Goal: Use online tool/utility: Utilize a website feature to perform a specific function

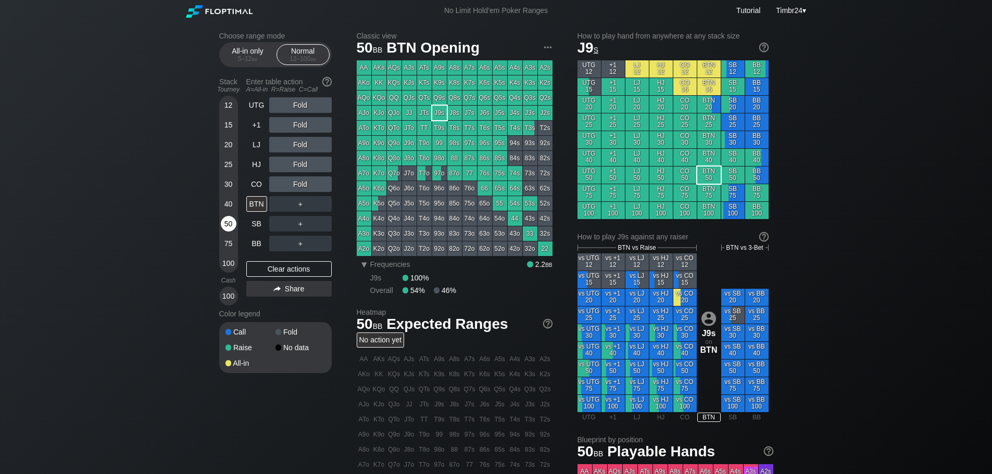
click at [233, 226] on div "50" at bounding box center [229, 224] width 16 height 16
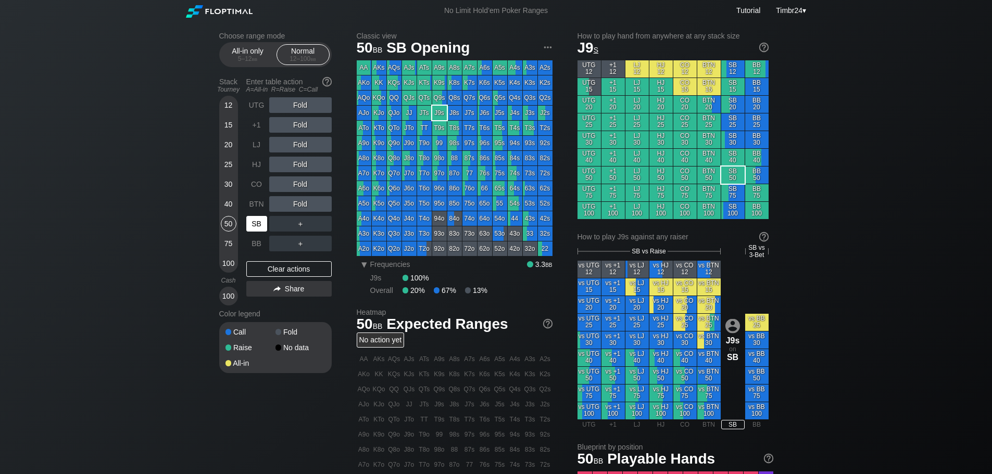
click at [261, 230] on div "SB" at bounding box center [256, 224] width 21 height 16
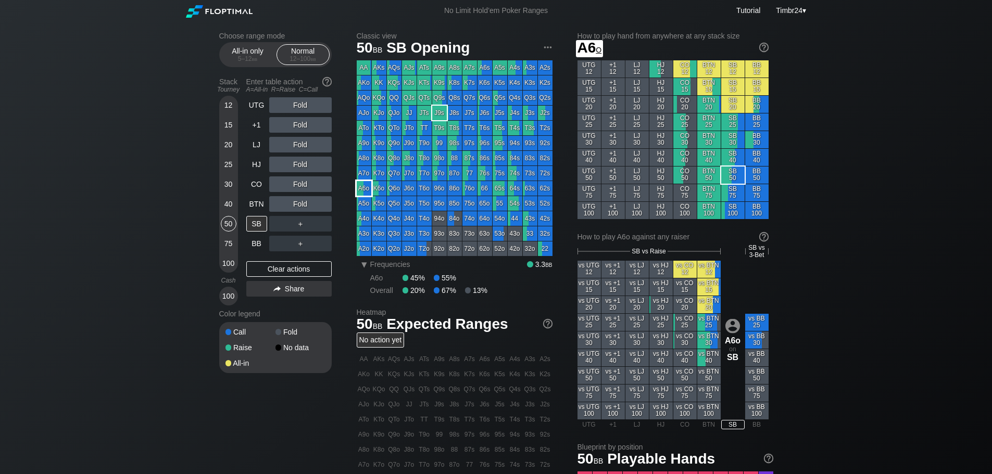
click at [362, 189] on div "A6o" at bounding box center [364, 188] width 15 height 15
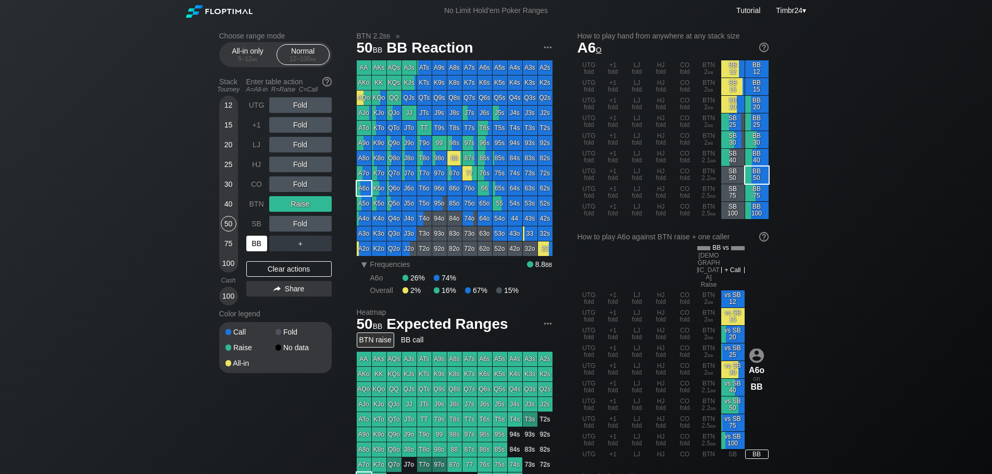
click at [251, 236] on div "BB" at bounding box center [256, 244] width 21 height 16
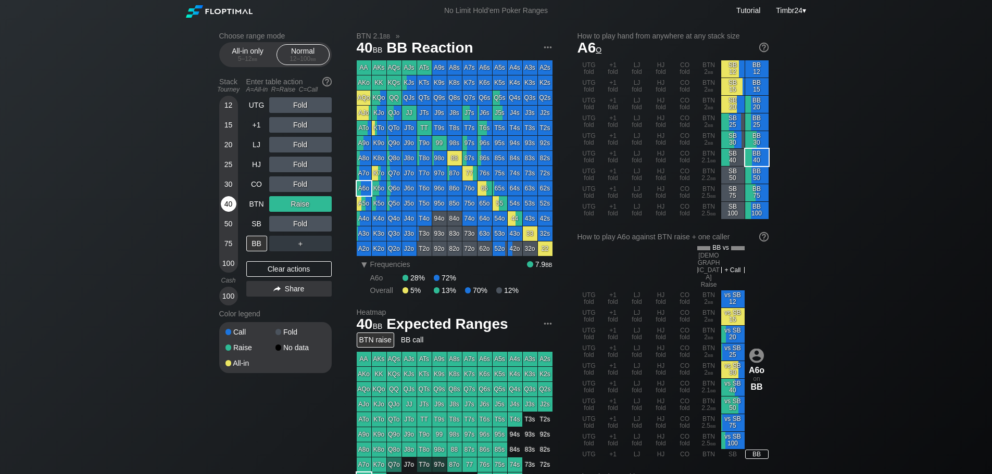
click at [227, 201] on div "40" at bounding box center [229, 204] width 16 height 16
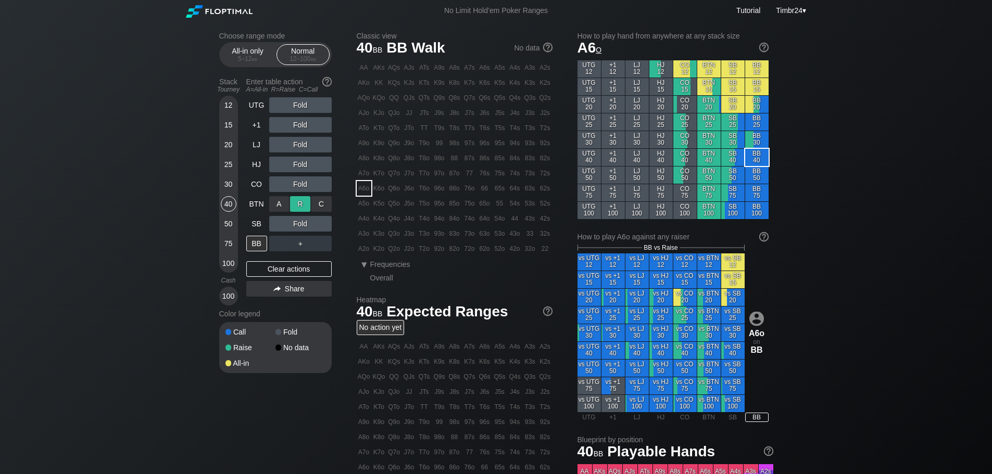
click at [301, 207] on div "R ✕" at bounding box center [300, 204] width 20 height 16
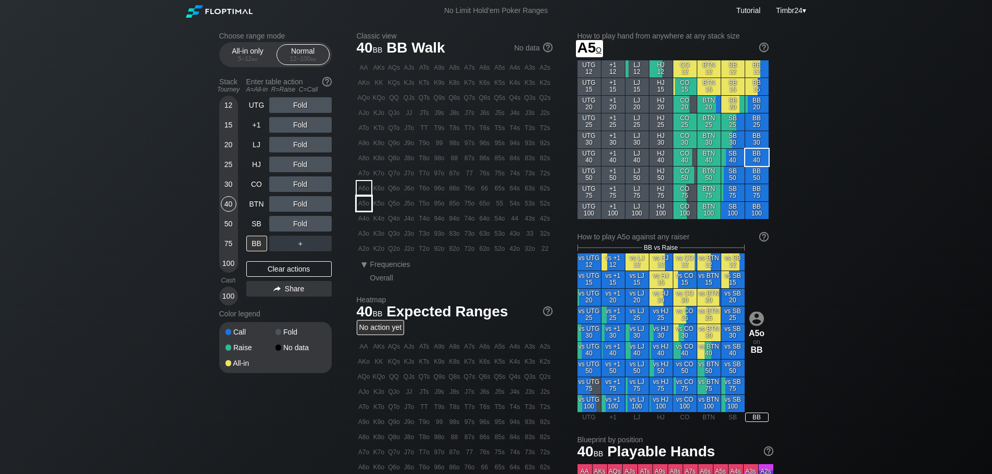
click at [361, 210] on div "A5o" at bounding box center [364, 203] width 15 height 15
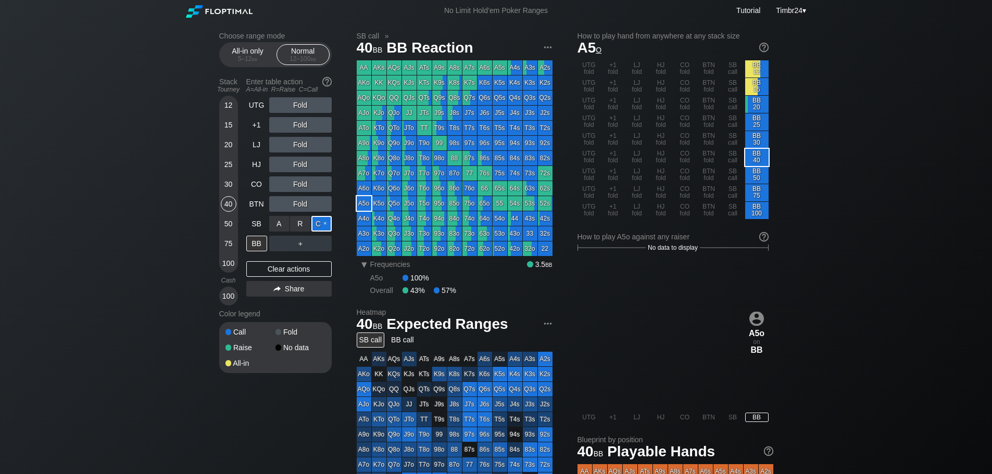
click at [321, 225] on div "C ✕" at bounding box center [321, 224] width 20 height 16
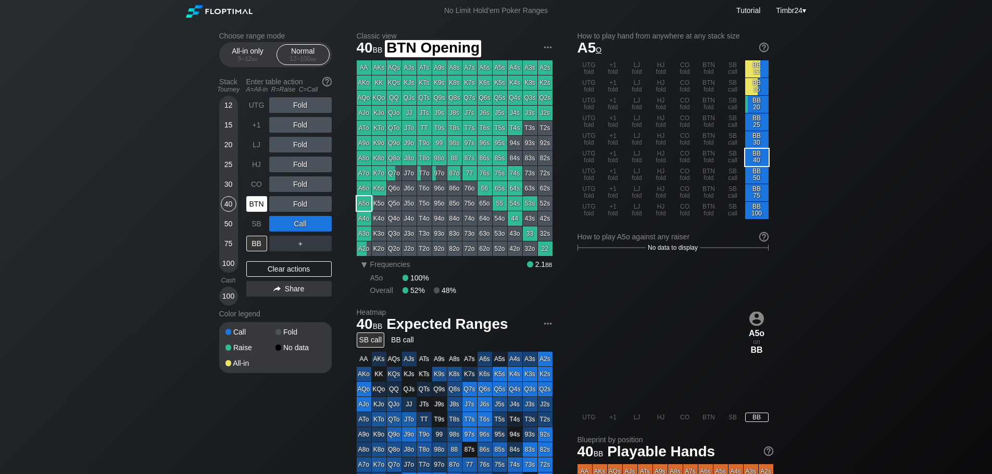
click at [263, 203] on div "BTN" at bounding box center [256, 204] width 21 height 16
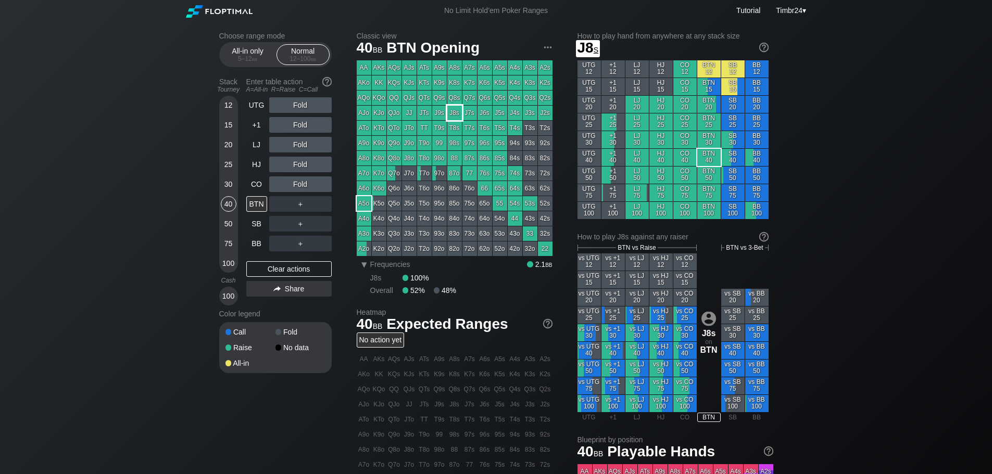
click at [458, 113] on div "J8s" at bounding box center [454, 113] width 15 height 15
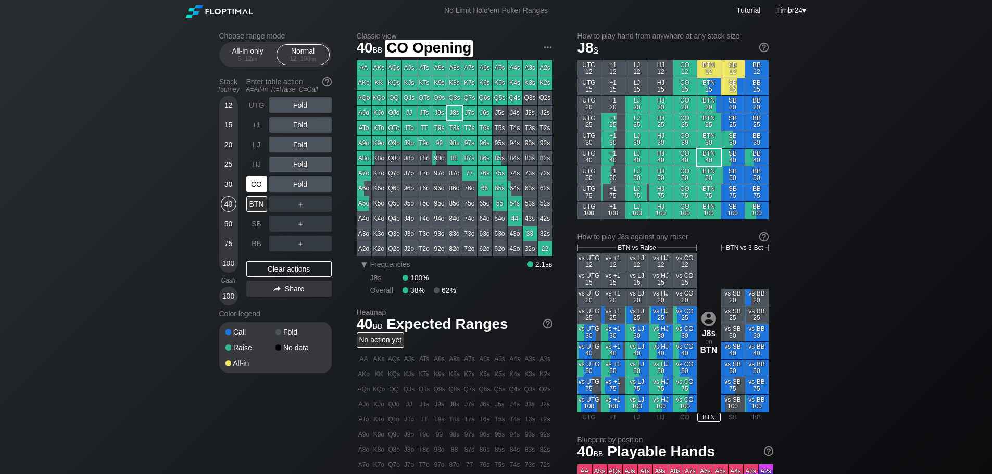
click at [252, 185] on div "CO" at bounding box center [256, 184] width 21 height 16
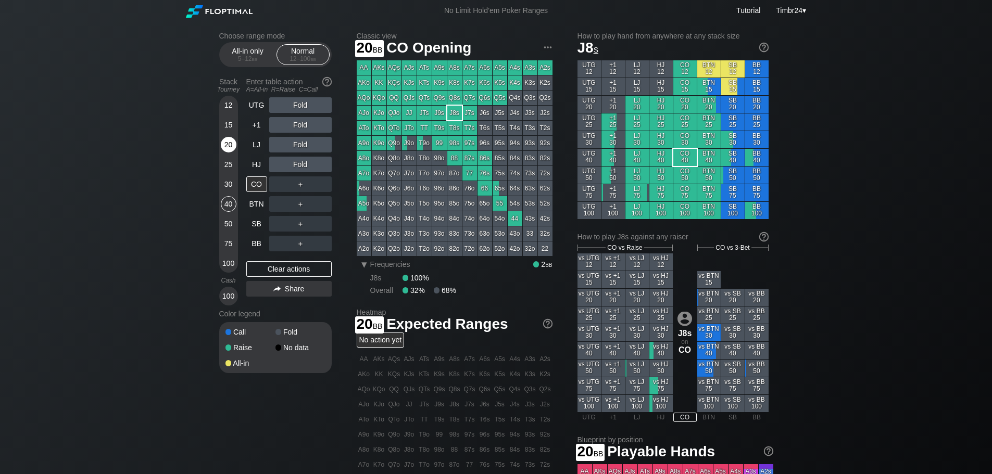
click at [229, 143] on div "20" at bounding box center [229, 145] width 16 height 16
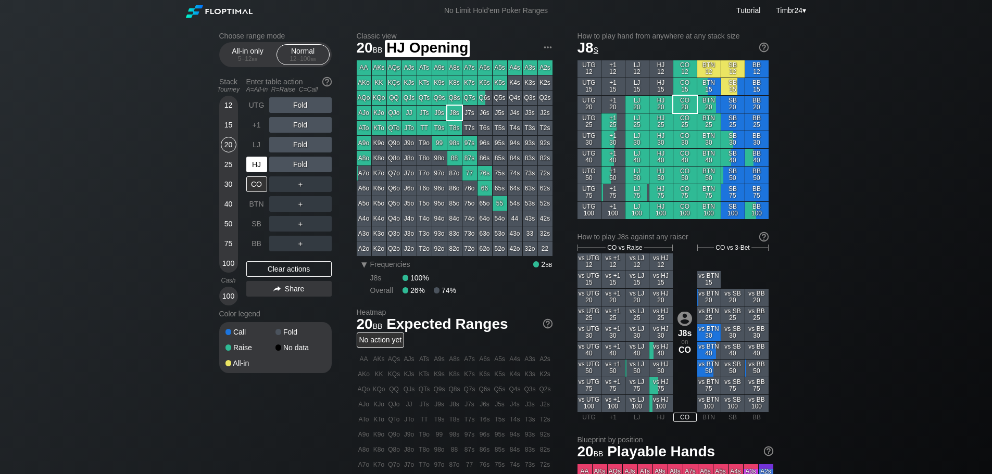
click at [254, 160] on div "HJ" at bounding box center [256, 165] width 21 height 16
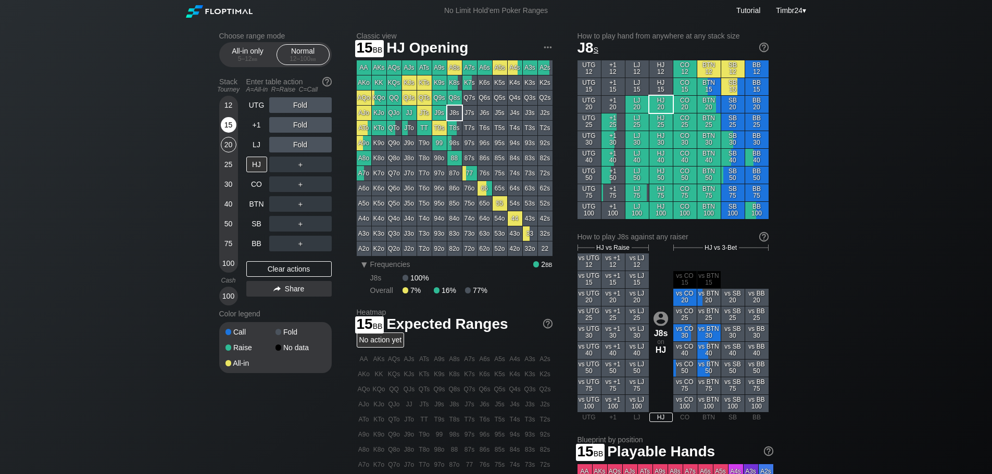
click at [233, 130] on div "15" at bounding box center [229, 125] width 16 height 16
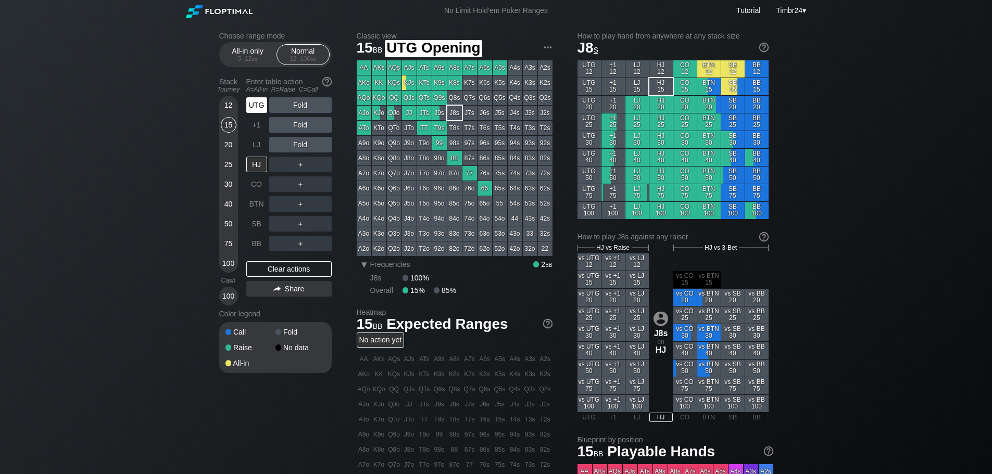
click at [256, 106] on div "UTG" at bounding box center [256, 105] width 21 height 16
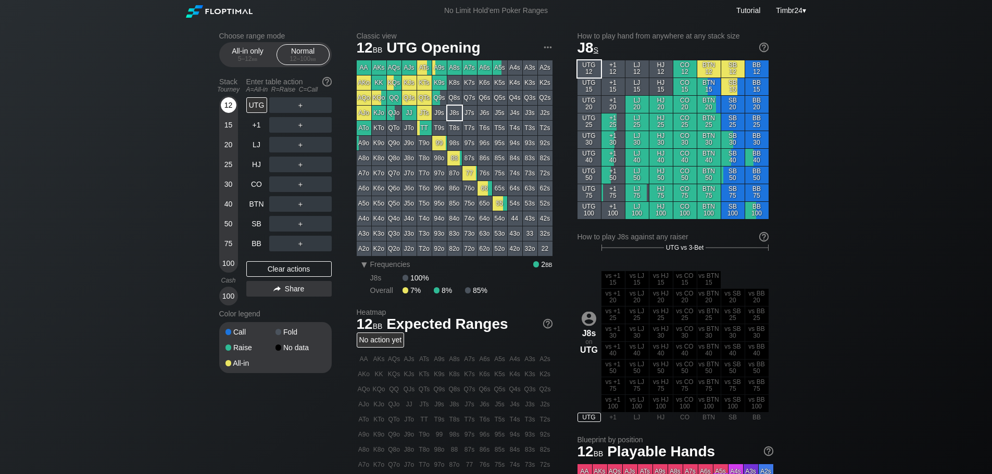
click at [224, 101] on div "12" at bounding box center [229, 105] width 16 height 16
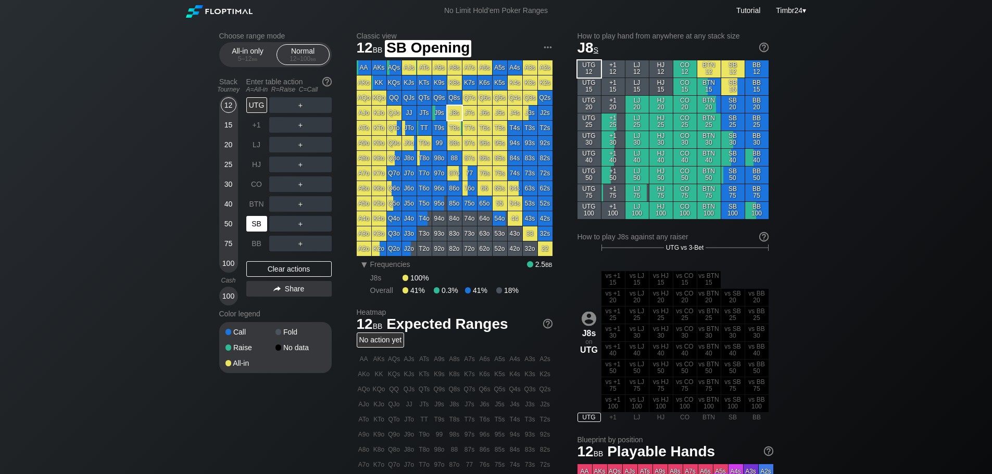
click at [250, 232] on div "SB" at bounding box center [257, 224] width 23 height 20
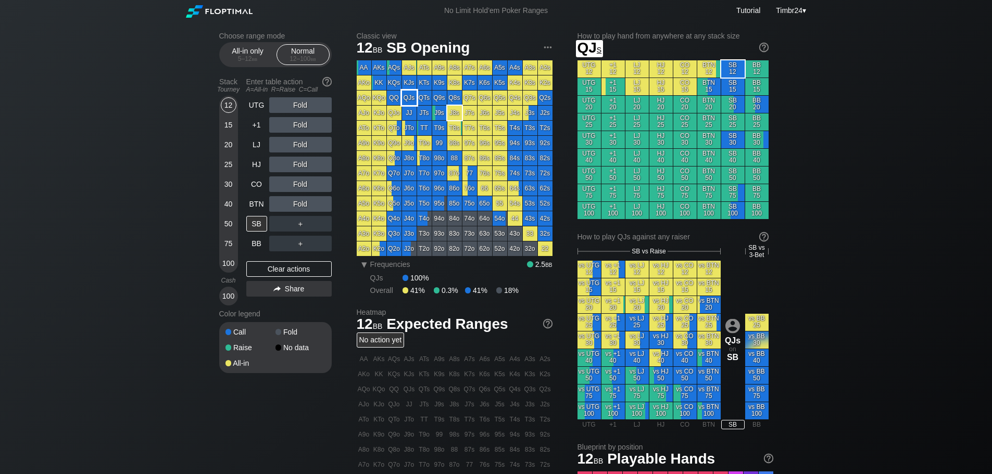
click at [409, 98] on div "QJs" at bounding box center [409, 98] width 15 height 15
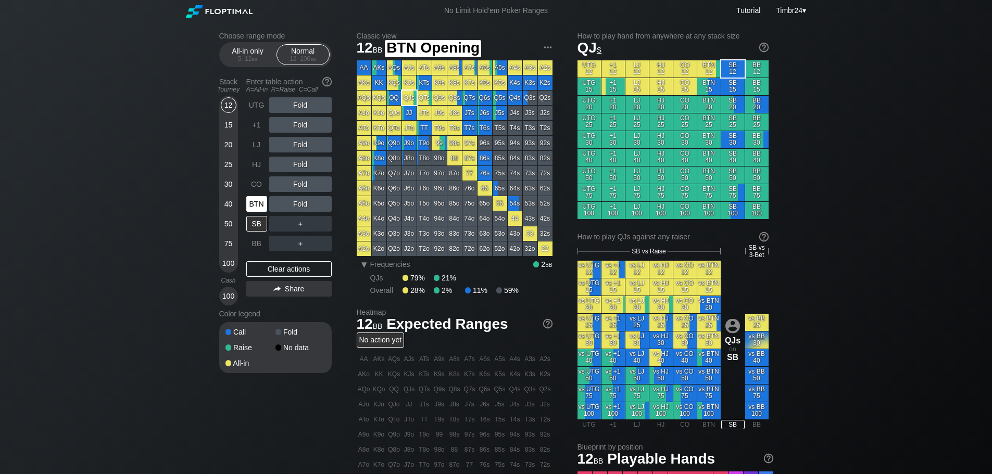
click at [258, 209] on div "BTN" at bounding box center [256, 204] width 21 height 16
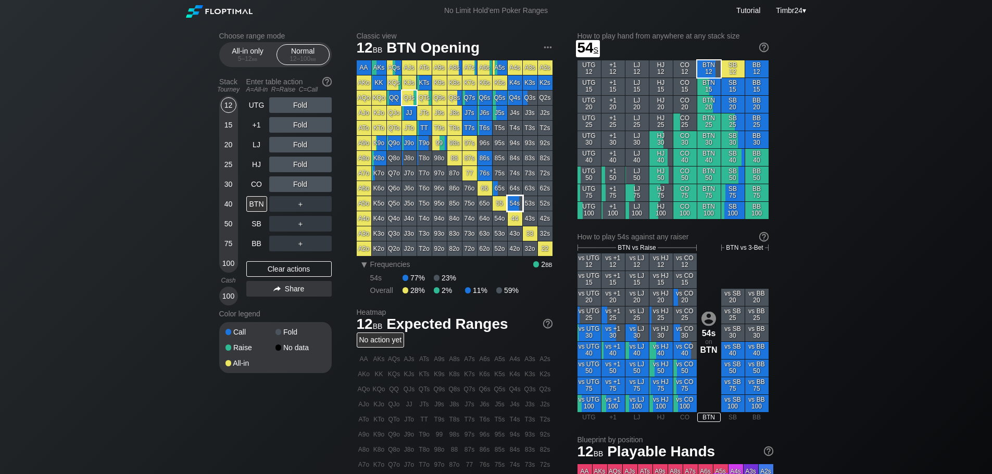
click at [509, 201] on div "54s" at bounding box center [514, 203] width 15 height 15
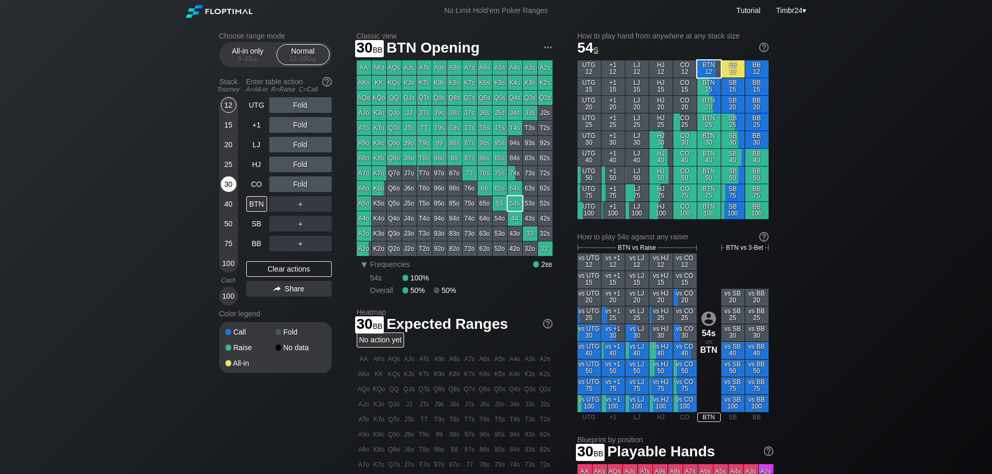
click at [230, 181] on div "30" at bounding box center [229, 184] width 16 height 16
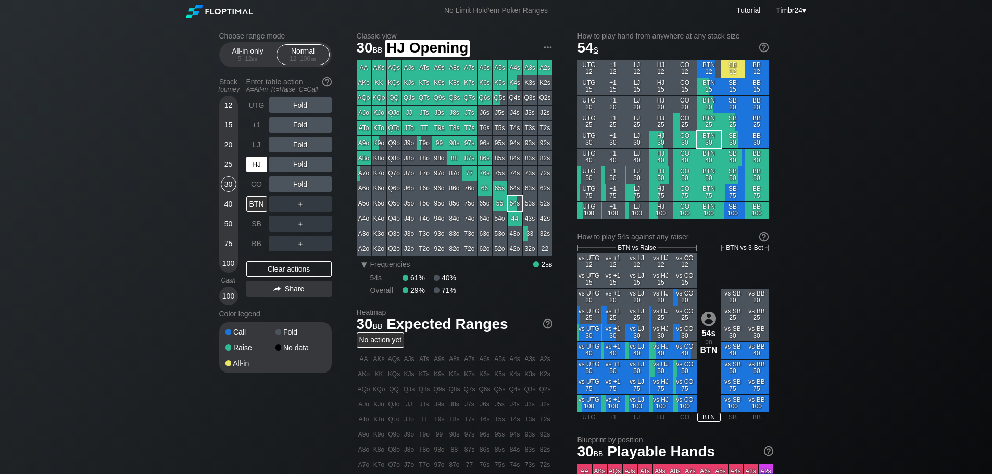
click at [264, 166] on div "HJ" at bounding box center [256, 165] width 21 height 16
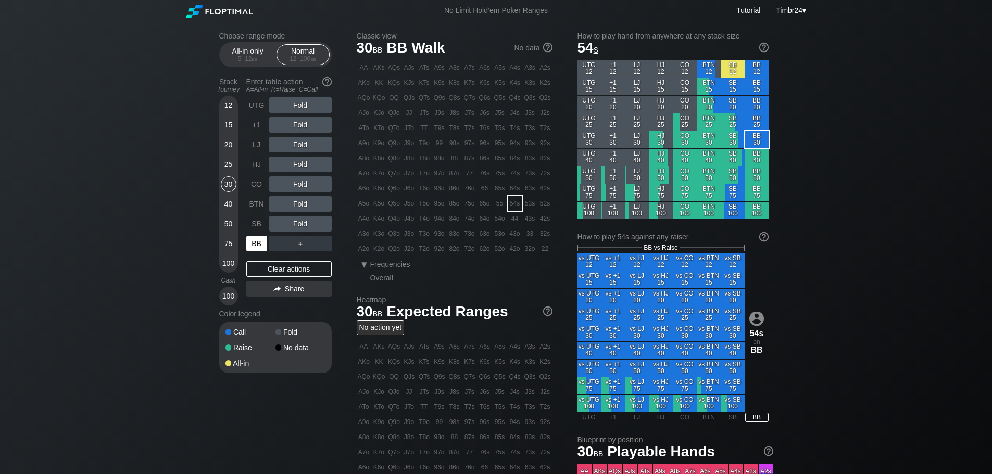
click at [258, 249] on div "BB" at bounding box center [256, 244] width 21 height 16
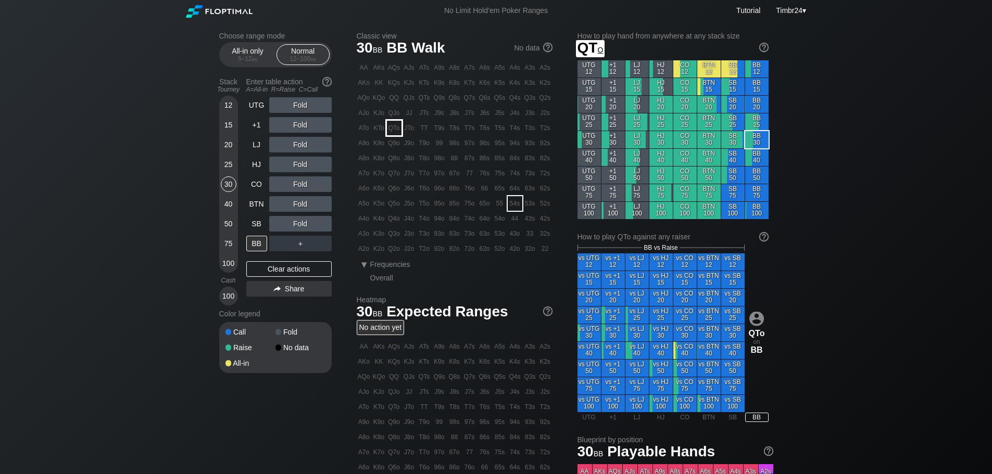
click at [390, 131] on div "QTo" at bounding box center [394, 128] width 15 height 15
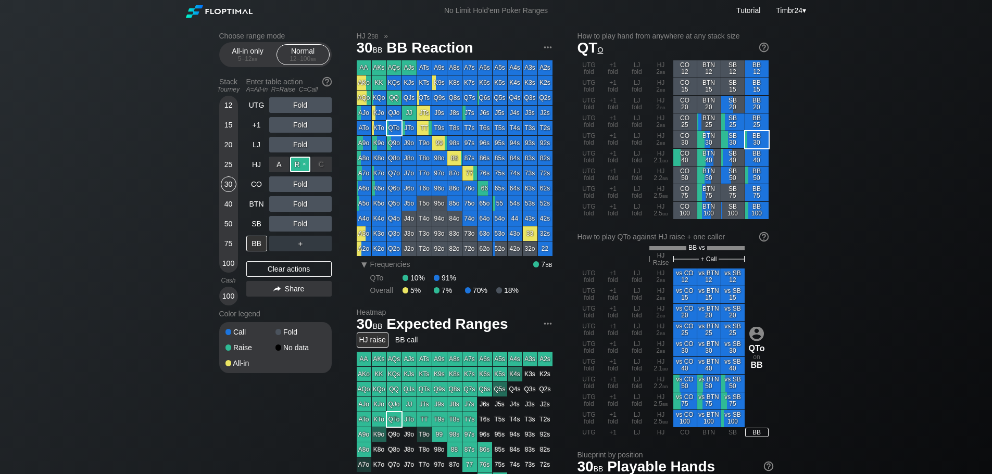
click at [298, 158] on div "R ✕" at bounding box center [300, 165] width 20 height 16
click at [300, 190] on div "R ✕" at bounding box center [300, 184] width 20 height 16
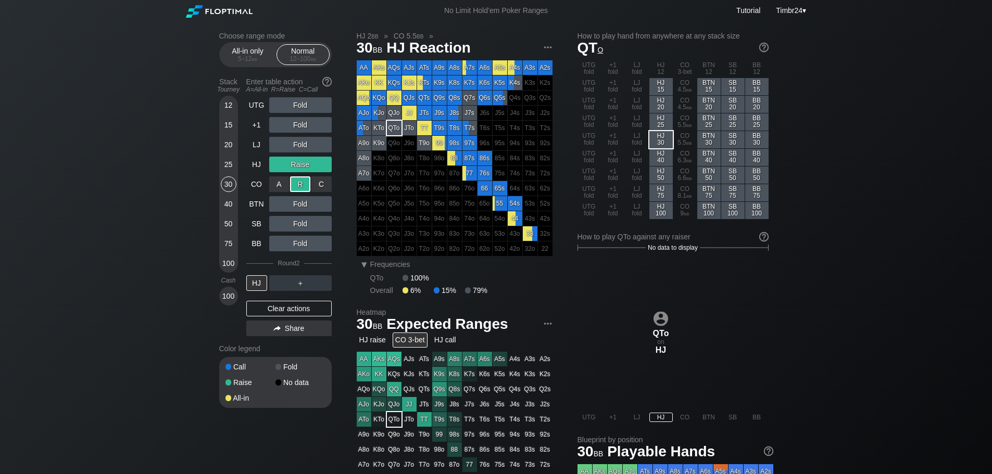
click at [300, 190] on div "R ✕" at bounding box center [300, 184] width 20 height 16
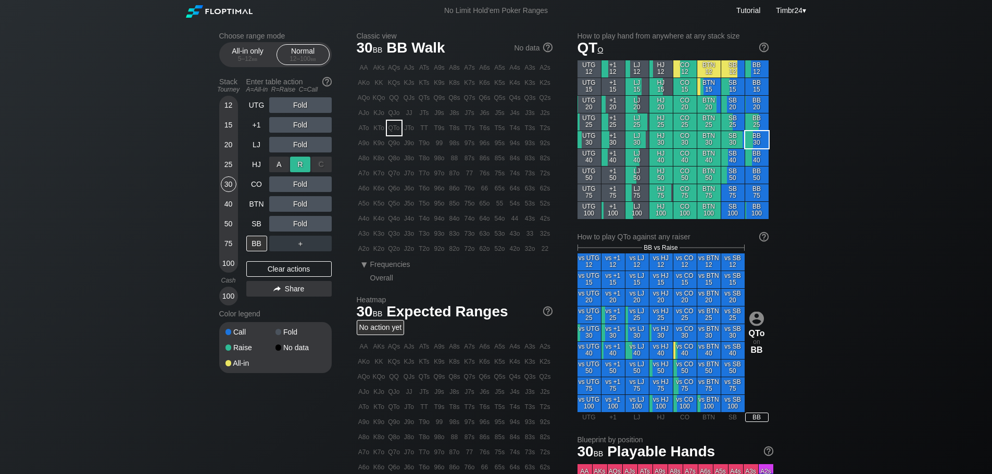
click at [299, 162] on div "R ✕" at bounding box center [300, 165] width 20 height 16
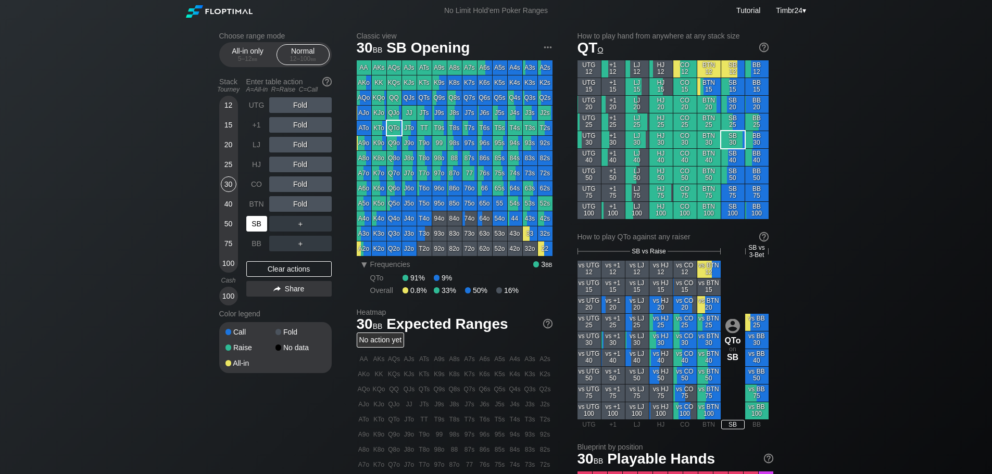
click at [260, 231] on div "SB" at bounding box center [256, 224] width 21 height 16
click at [214, 173] on div "Choose range mode All-in only 5 – 12 bb Normal 12 – 100 bb Stack Tourney Enter …" at bounding box center [496, 357] width 570 height 672
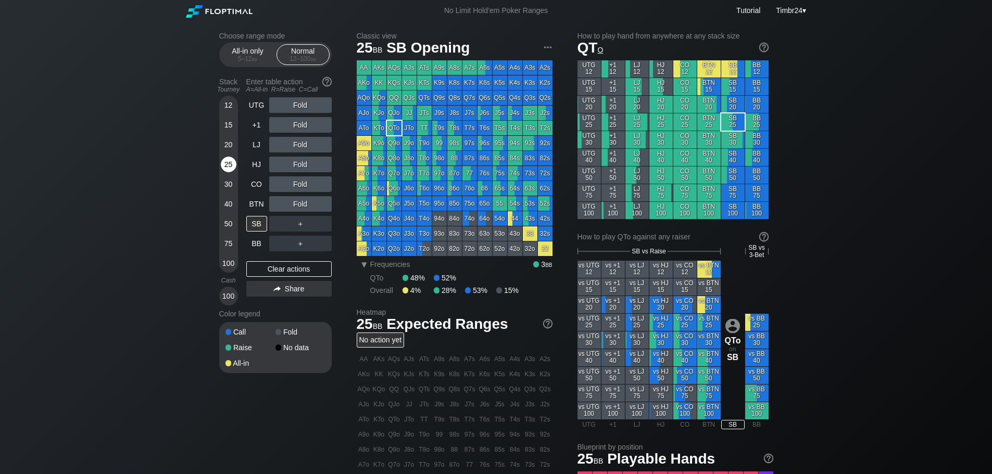
click at [230, 165] on div "25" at bounding box center [229, 165] width 16 height 16
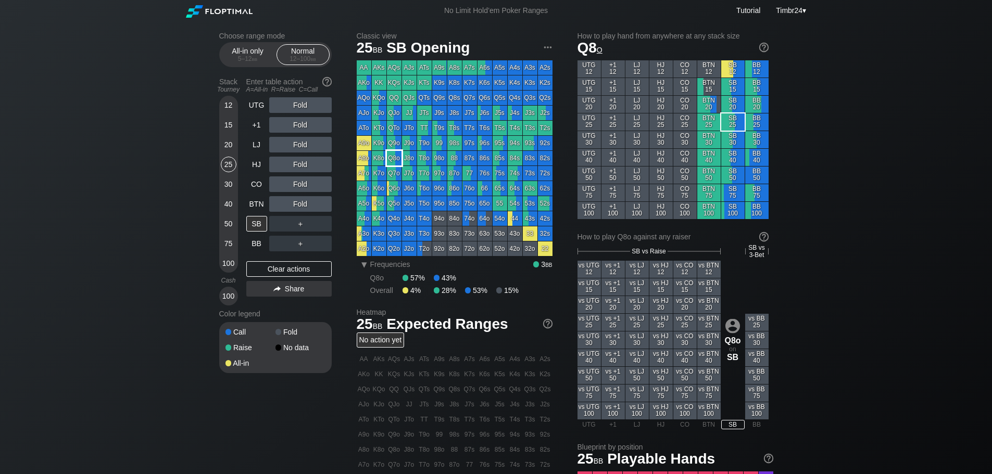
click at [390, 159] on div "Q8o" at bounding box center [394, 158] width 15 height 15
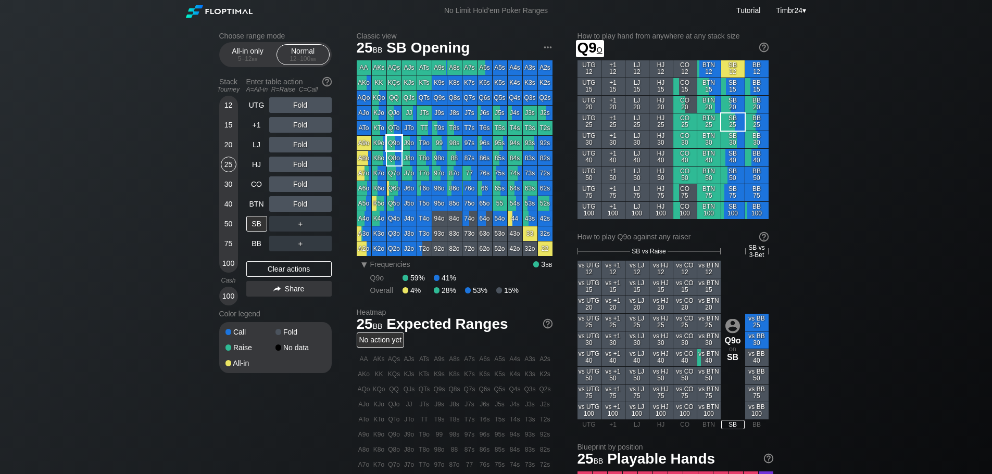
click at [389, 149] on div "Q9o" at bounding box center [394, 143] width 15 height 15
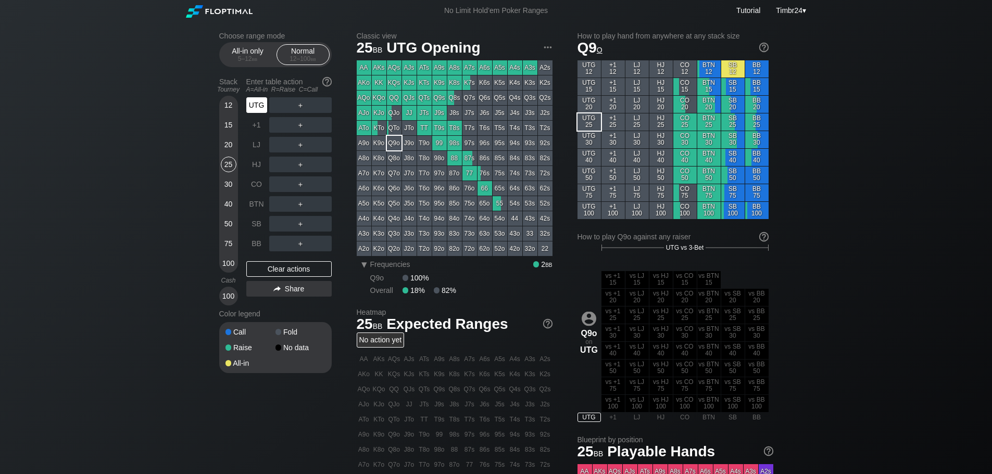
click at [262, 103] on div "UTG" at bounding box center [256, 105] width 21 height 16
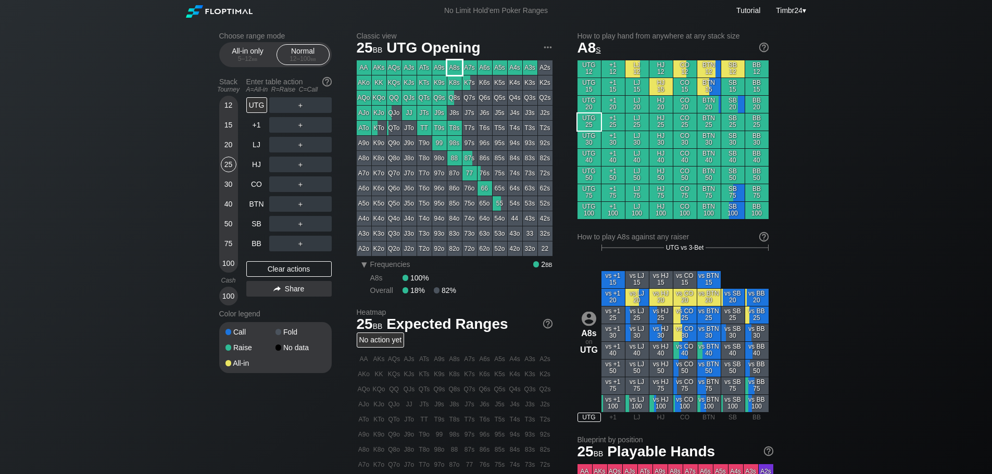
click at [456, 69] on div "A8s" at bounding box center [454, 67] width 15 height 15
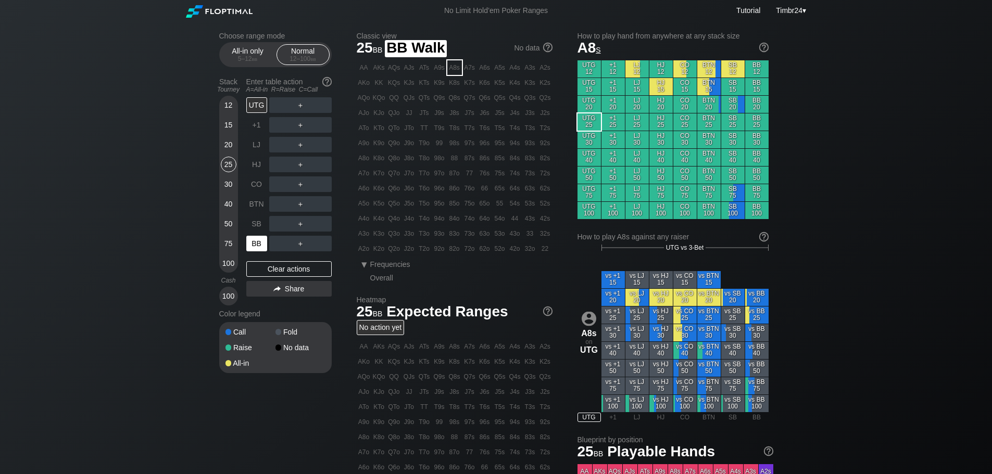
click at [252, 247] on div "BB" at bounding box center [256, 244] width 21 height 16
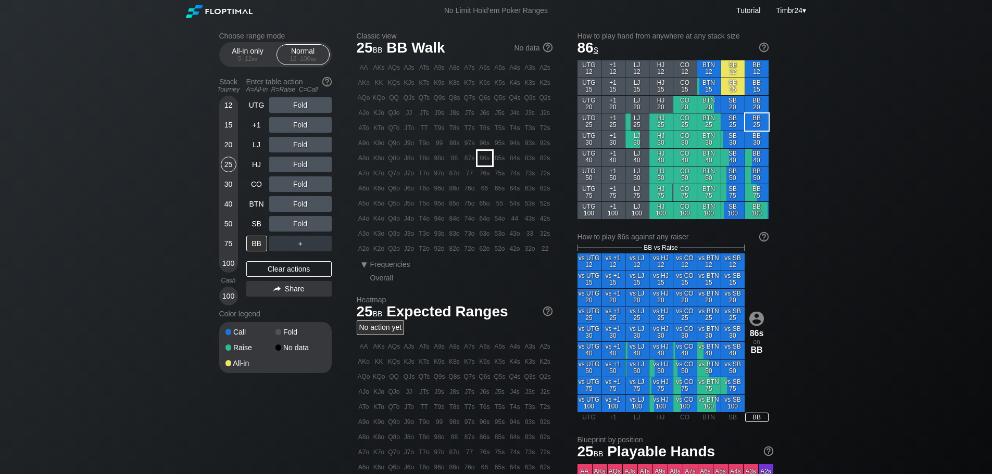
click at [488, 159] on div "86s" at bounding box center [484, 158] width 15 height 15
click at [227, 189] on div "30" at bounding box center [229, 184] width 16 height 16
click at [230, 149] on div "20" at bounding box center [229, 145] width 16 height 16
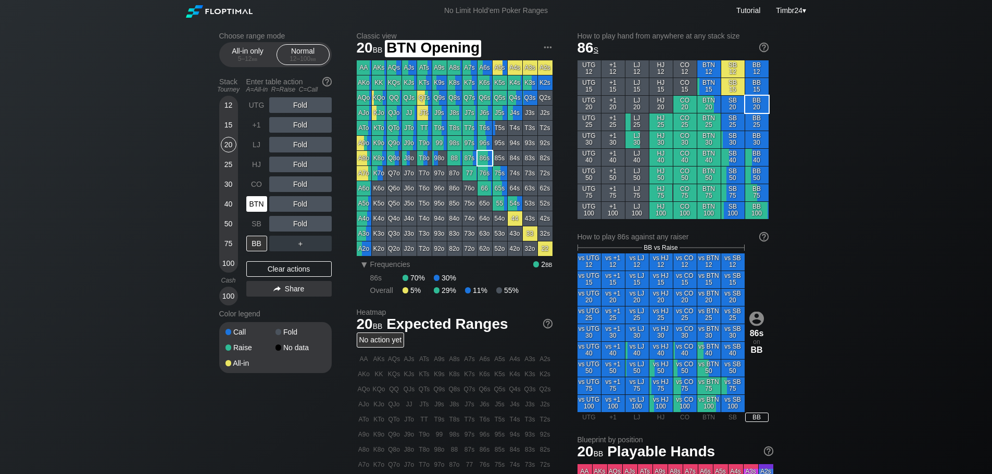
click at [259, 201] on div "BTN" at bounding box center [256, 204] width 21 height 16
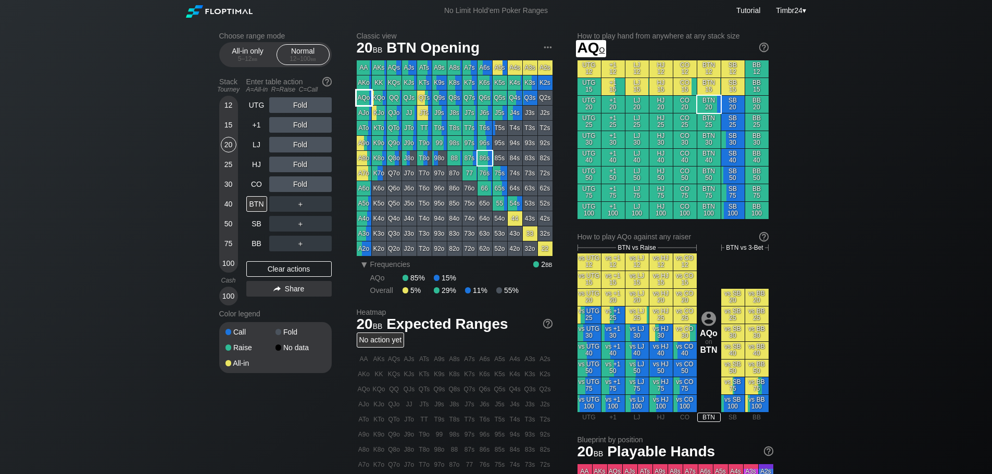
click at [361, 96] on div "AQo" at bounding box center [364, 98] width 15 height 15
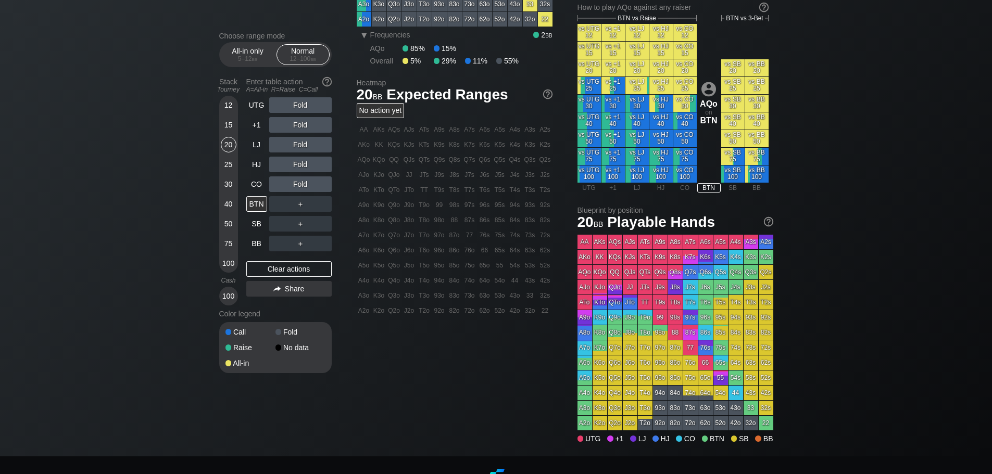
scroll to position [307, 0]
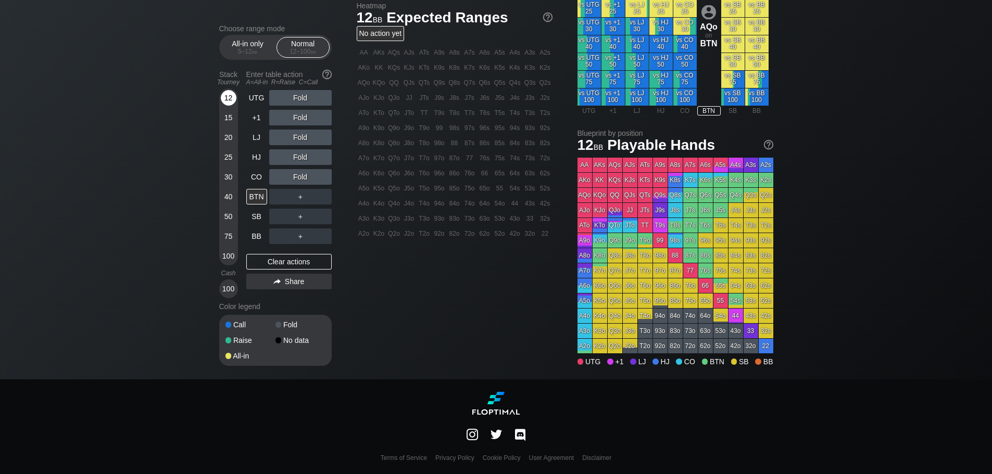
click at [222, 96] on div "12" at bounding box center [229, 98] width 16 height 16
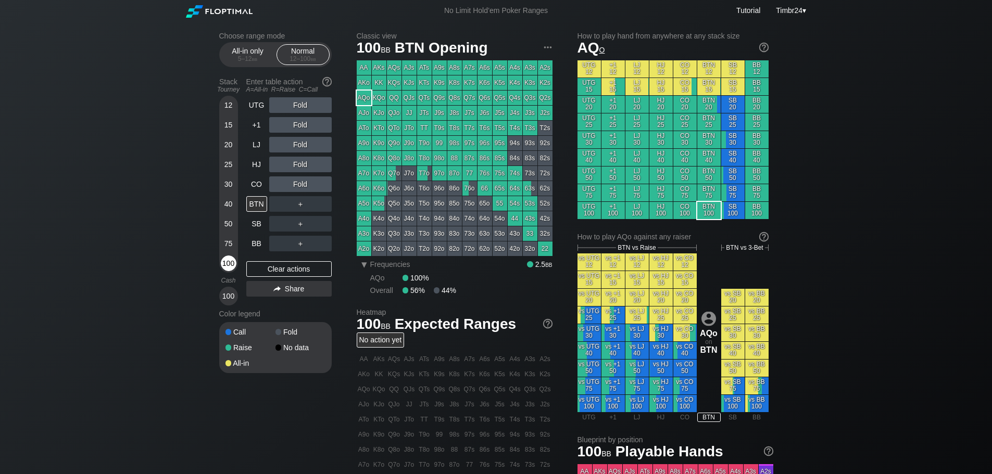
click at [230, 261] on div "100" at bounding box center [229, 264] width 16 height 16
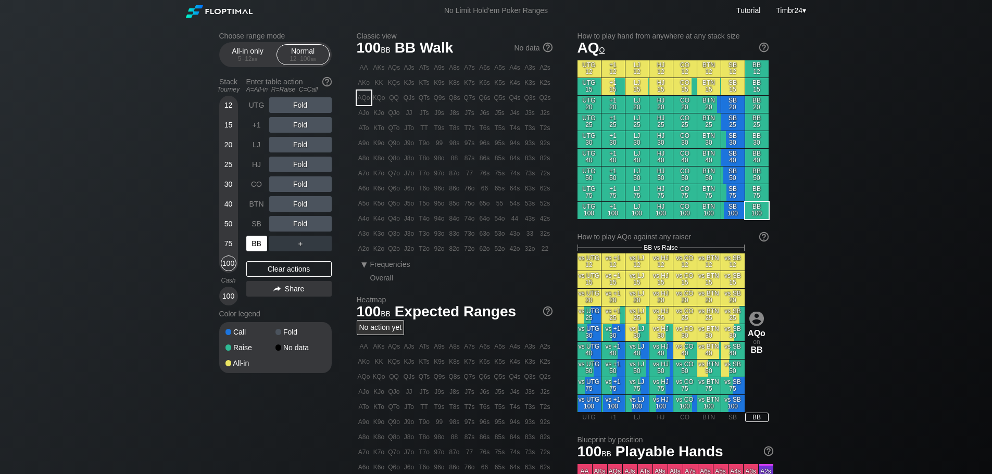
click at [262, 248] on div "BB" at bounding box center [256, 244] width 21 height 16
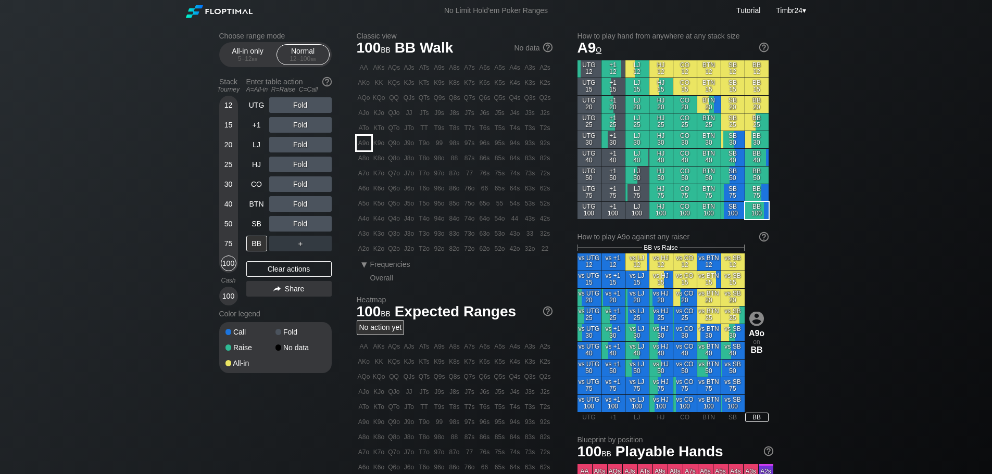
click at [363, 139] on div "A9o" at bounding box center [364, 143] width 15 height 15
click at [227, 246] on div "75" at bounding box center [229, 244] width 16 height 16
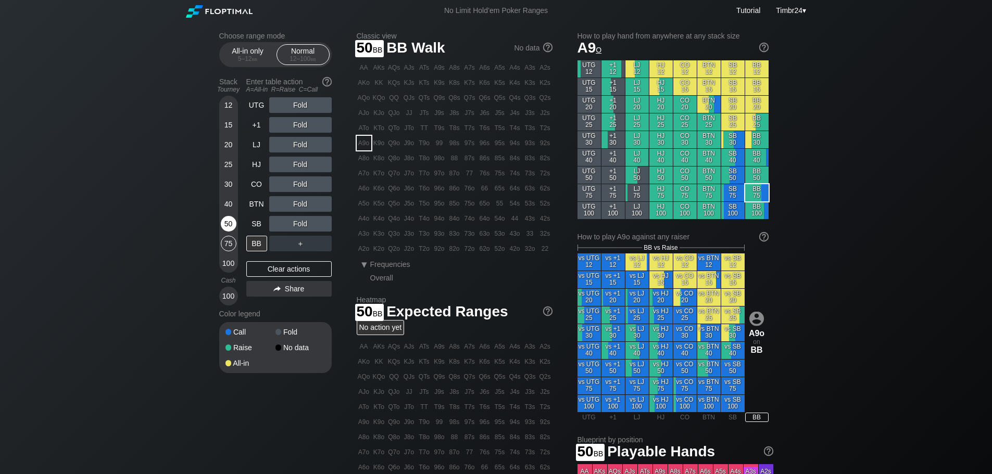
click at [226, 225] on div "50" at bounding box center [229, 224] width 16 height 16
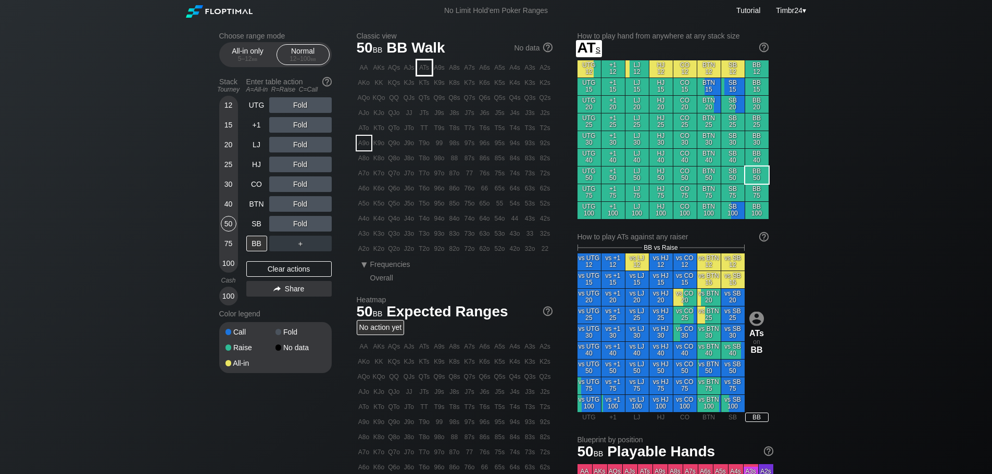
click at [427, 68] on div "ATs" at bounding box center [424, 67] width 15 height 15
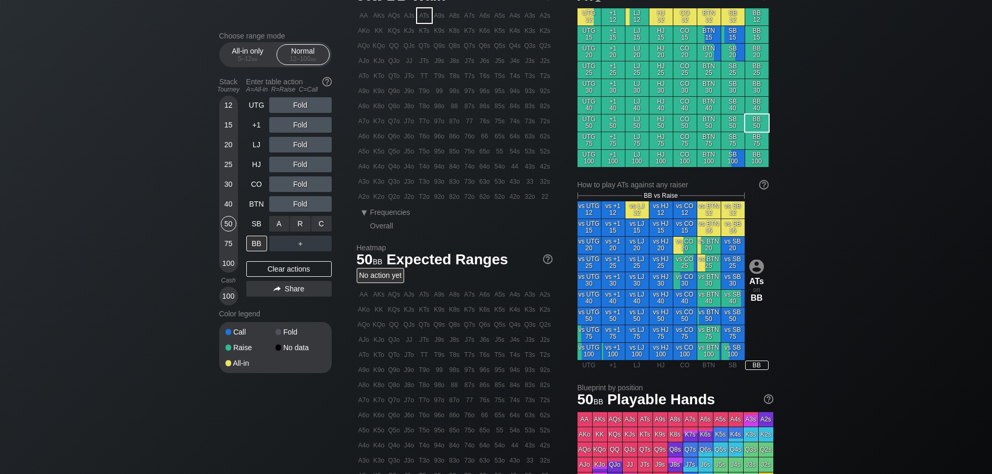
click at [294, 227] on div "R ✕" at bounding box center [300, 224] width 20 height 16
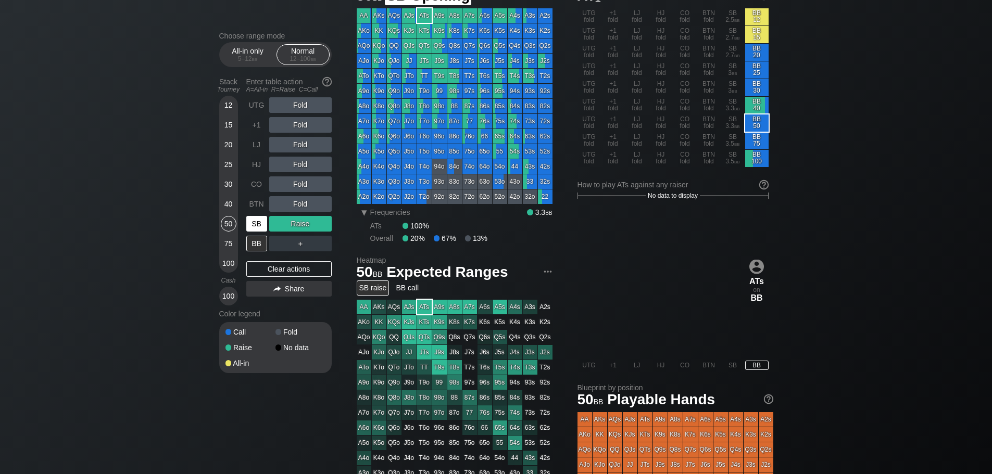
click at [253, 225] on div "SB" at bounding box center [256, 224] width 21 height 16
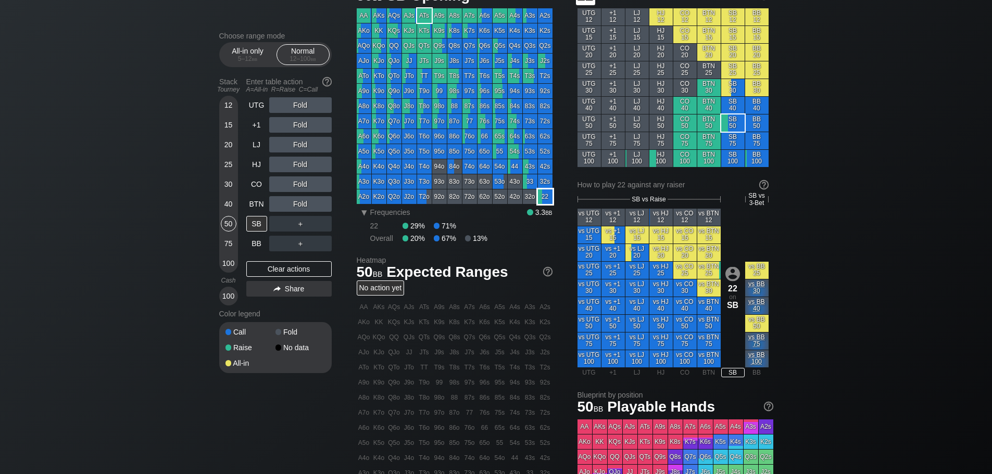
click at [538, 192] on div "22" at bounding box center [545, 196] width 15 height 15
click at [299, 200] on div "R ✕" at bounding box center [300, 204] width 20 height 16
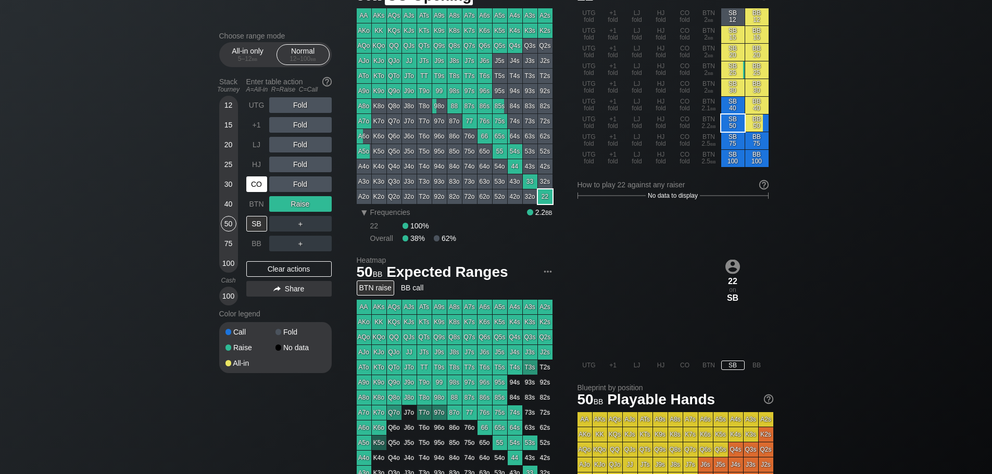
click at [253, 190] on div "CO" at bounding box center [256, 184] width 21 height 16
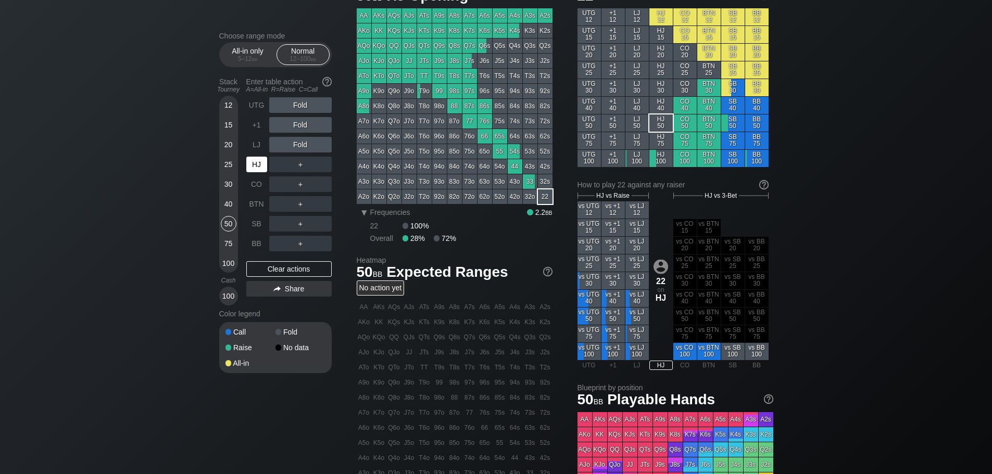
click at [257, 172] on div "HJ" at bounding box center [257, 165] width 23 height 20
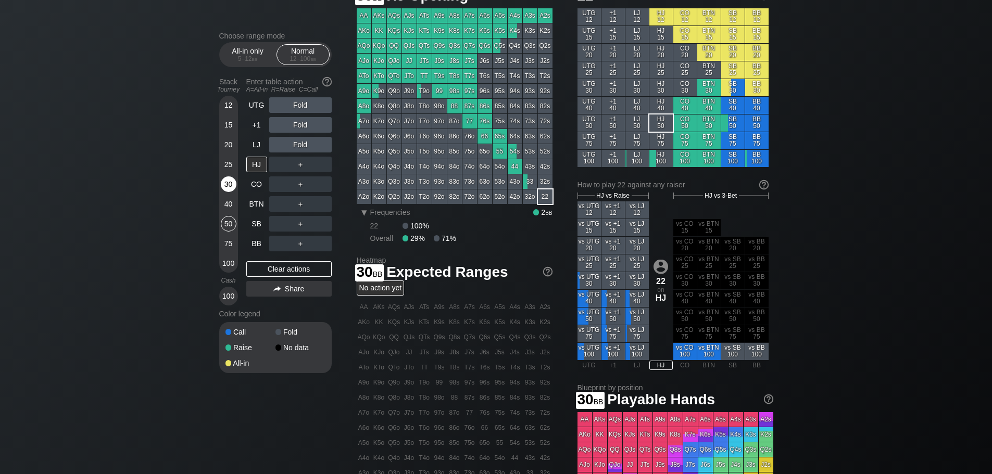
click at [231, 180] on div "30" at bounding box center [229, 184] width 16 height 16
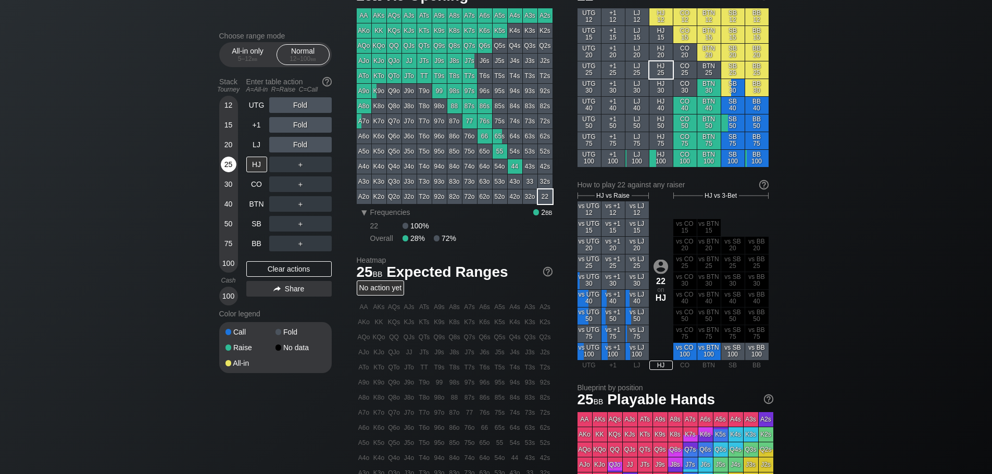
click at [221, 166] on div "25" at bounding box center [229, 167] width 16 height 20
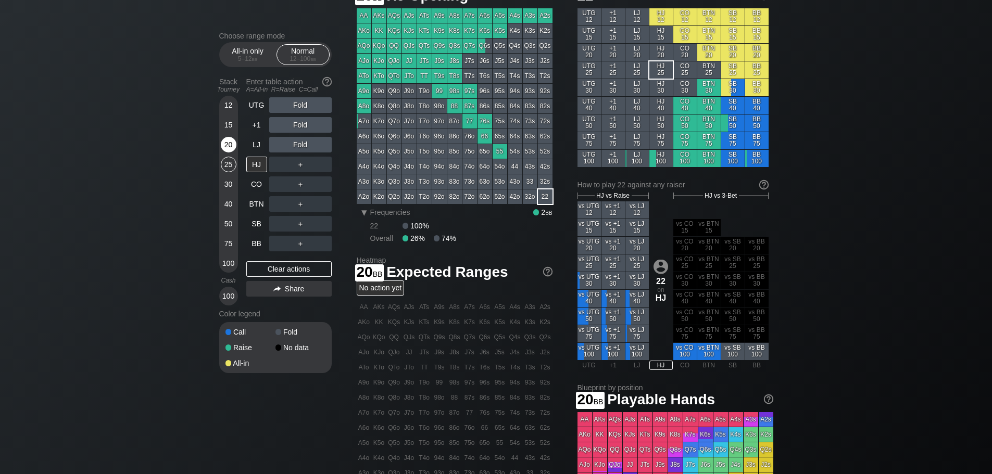
click at [229, 141] on div "20" at bounding box center [229, 145] width 16 height 16
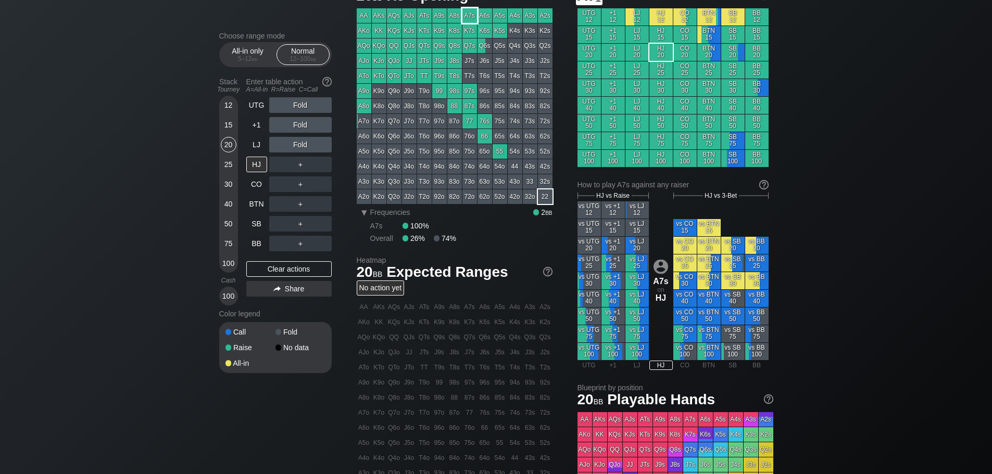
click at [471, 16] on div "A7s" at bounding box center [469, 15] width 15 height 15
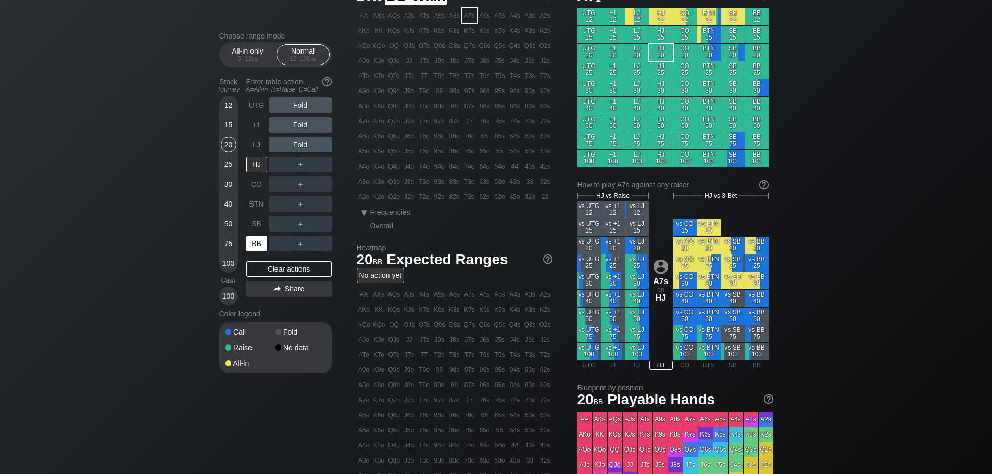
click at [261, 246] on div "BB" at bounding box center [256, 244] width 21 height 16
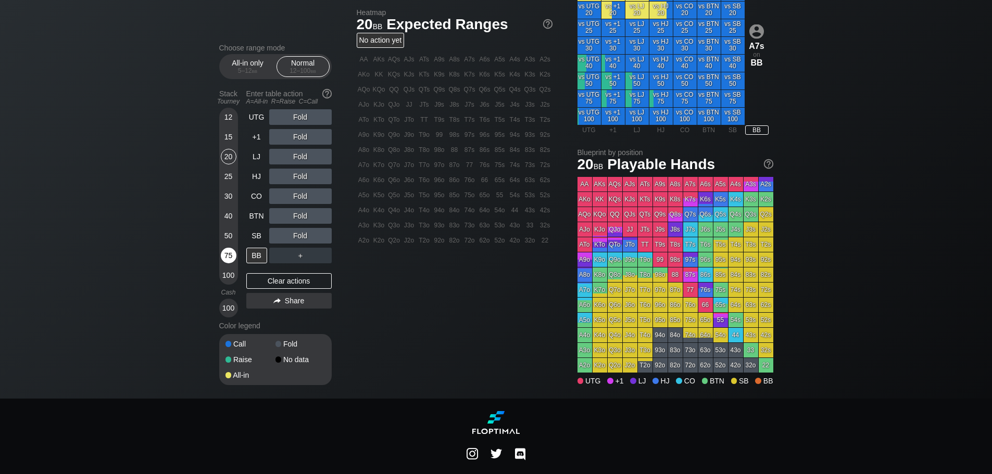
scroll to position [307, 0]
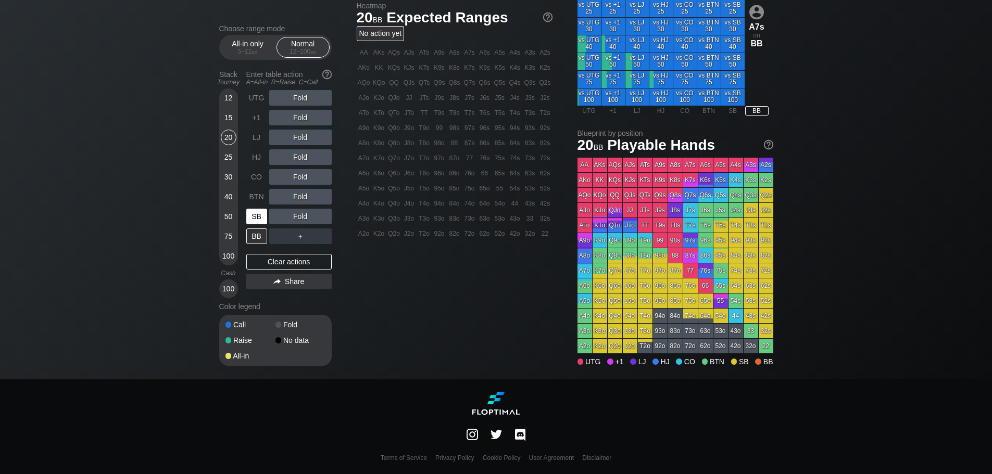
click at [260, 214] on div "SB" at bounding box center [257, 217] width 23 height 20
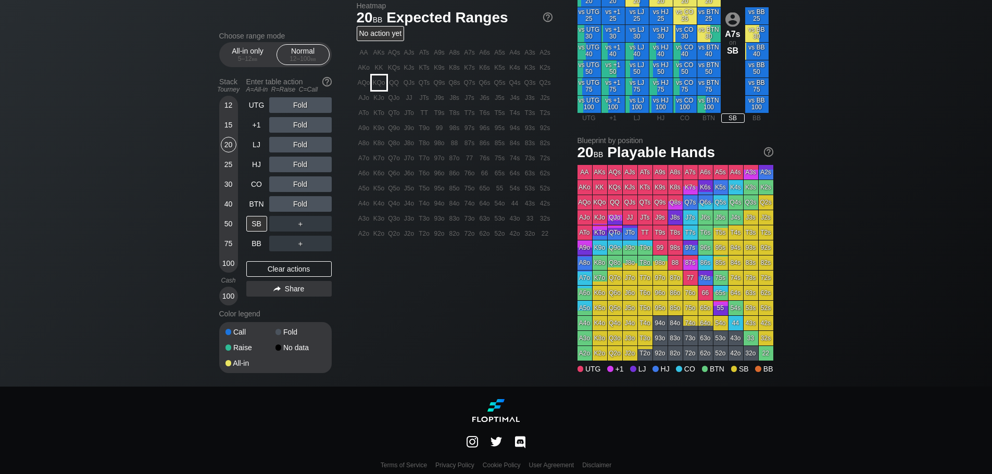
click at [379, 86] on div "KQo" at bounding box center [379, 82] width 15 height 15
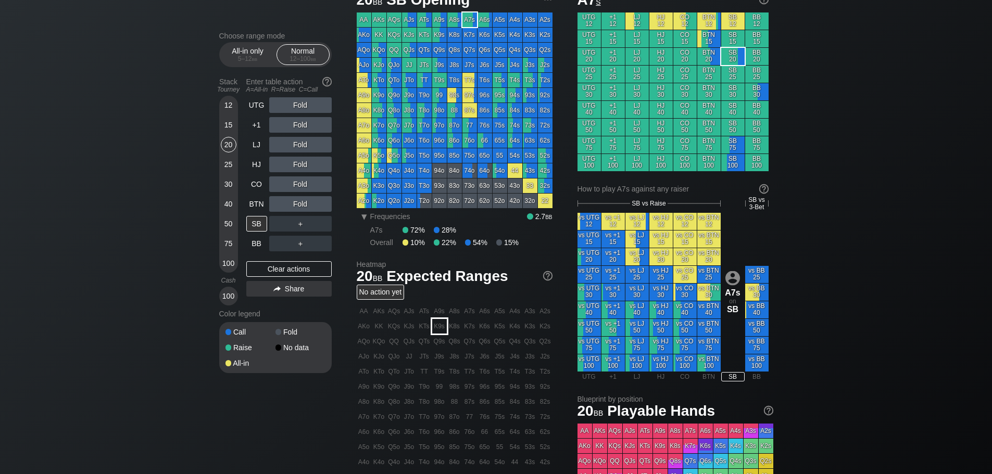
scroll to position [46, 0]
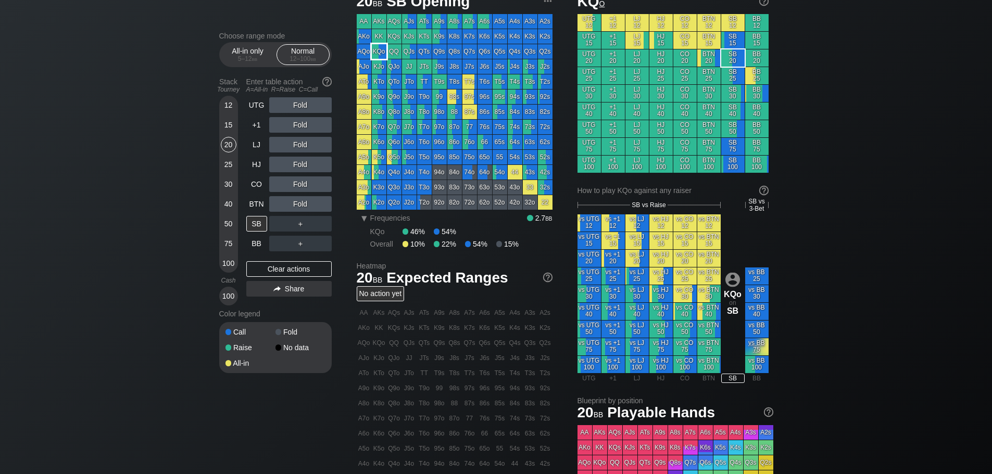
click at [379, 53] on div "KQo" at bounding box center [379, 51] width 15 height 15
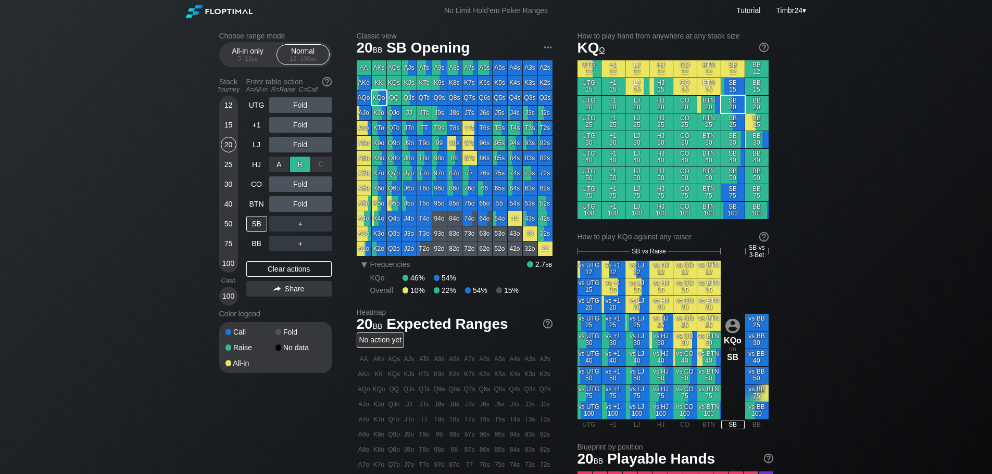
click at [296, 164] on div "R ✕" at bounding box center [300, 165] width 20 height 16
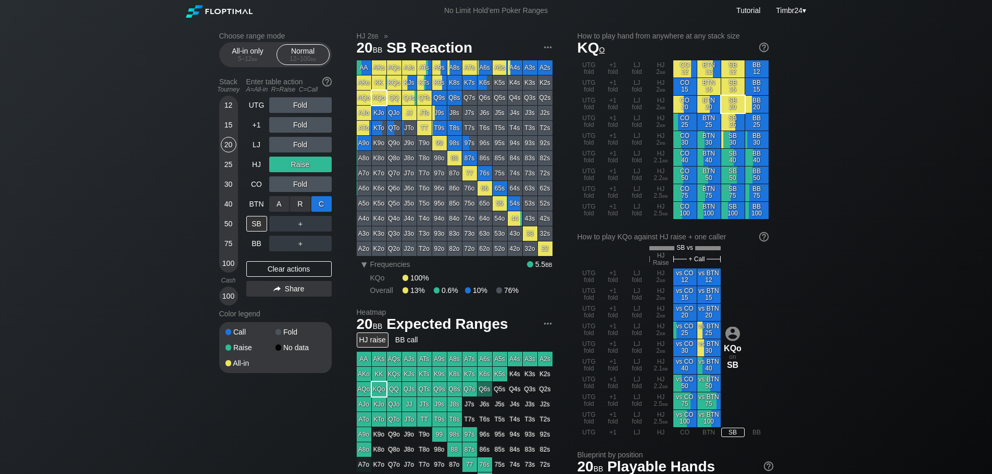
click at [318, 201] on div "C ✕" at bounding box center [321, 204] width 20 height 16
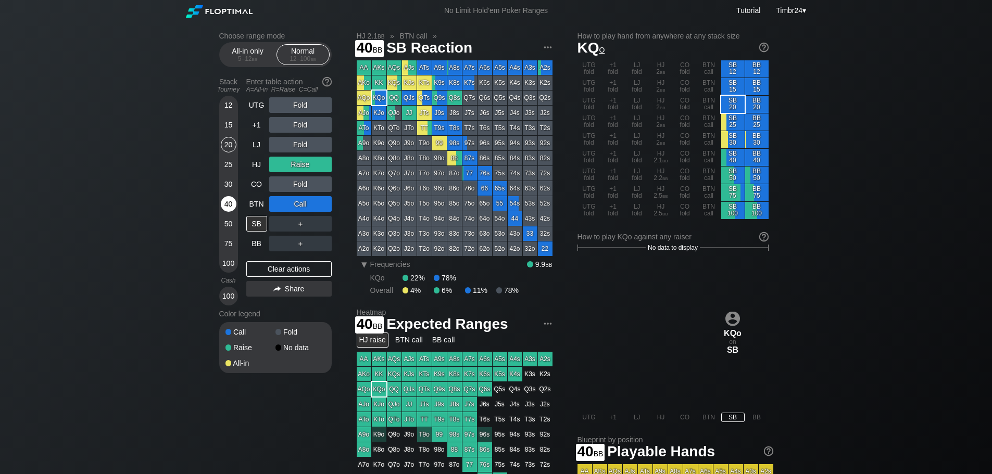
click at [224, 215] on div "40" at bounding box center [229, 206] width 16 height 20
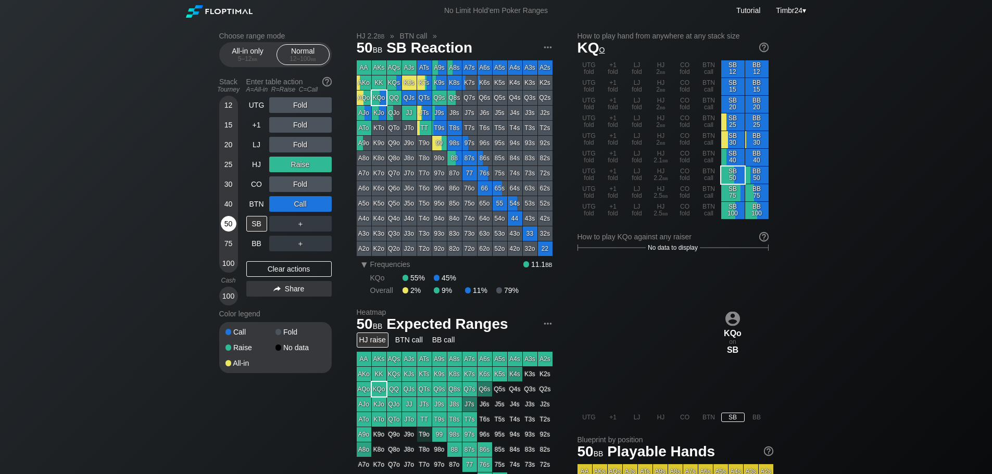
click at [223, 220] on div "50" at bounding box center [229, 224] width 16 height 16
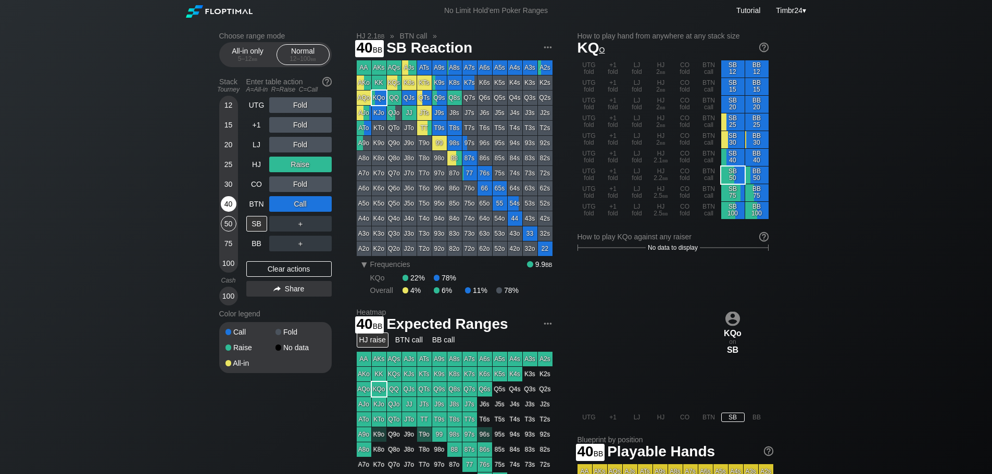
click at [228, 207] on div "40" at bounding box center [229, 204] width 16 height 16
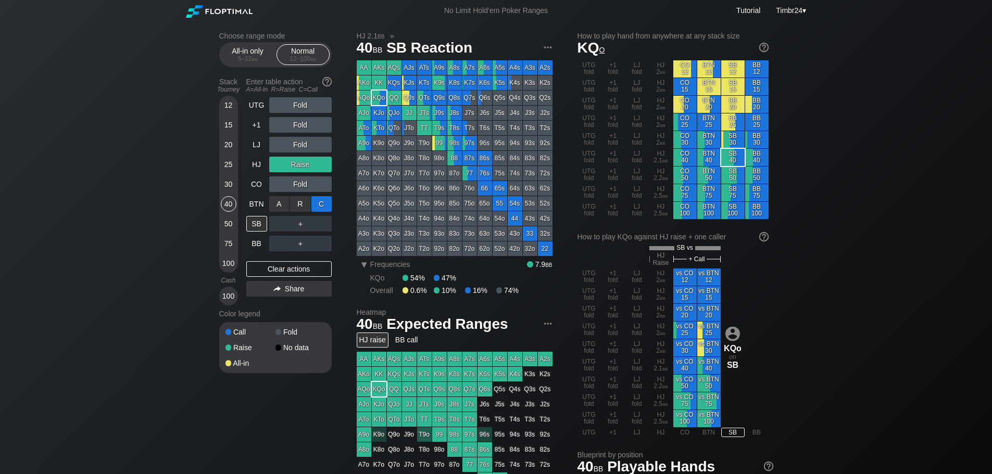
click at [316, 205] on div "C ✕" at bounding box center [321, 204] width 20 height 16
click at [298, 159] on div "R ✕" at bounding box center [300, 165] width 20 height 16
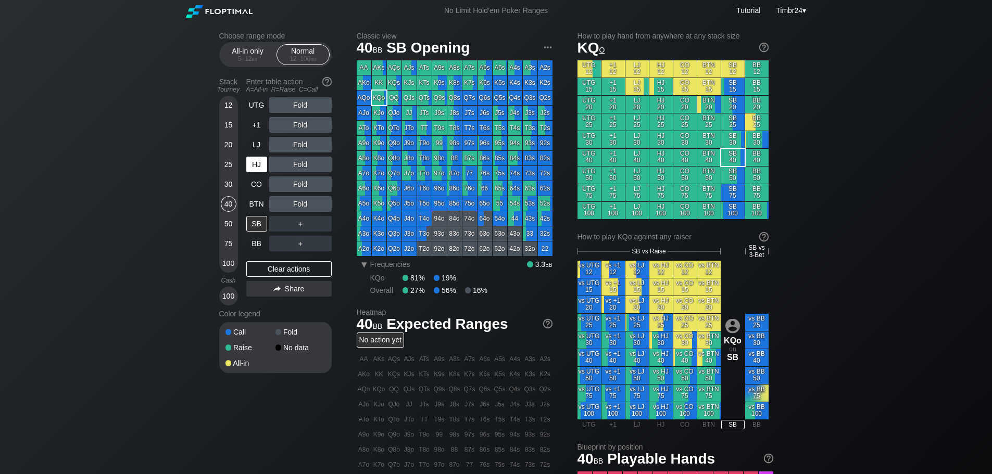
click at [264, 167] on div "HJ" at bounding box center [256, 165] width 21 height 16
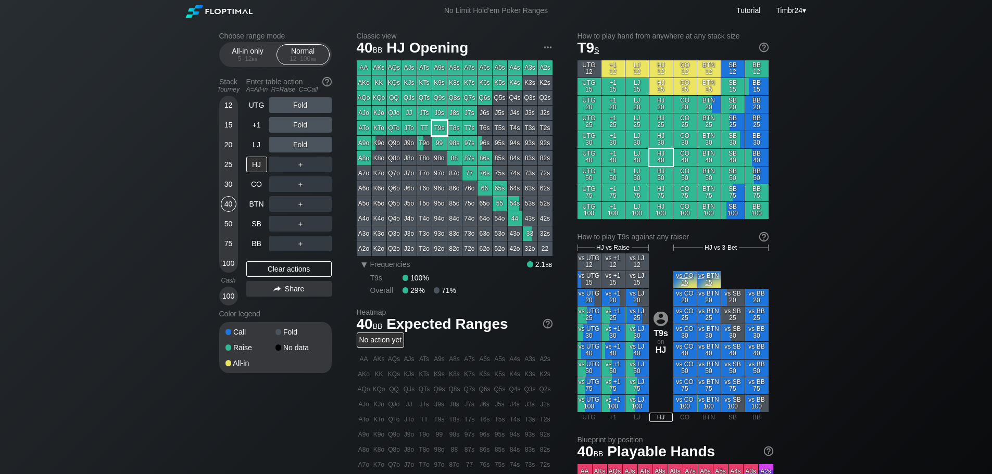
click at [443, 130] on div "T9s" at bounding box center [439, 128] width 15 height 15
click at [296, 111] on div "R ✕" at bounding box center [300, 105] width 20 height 16
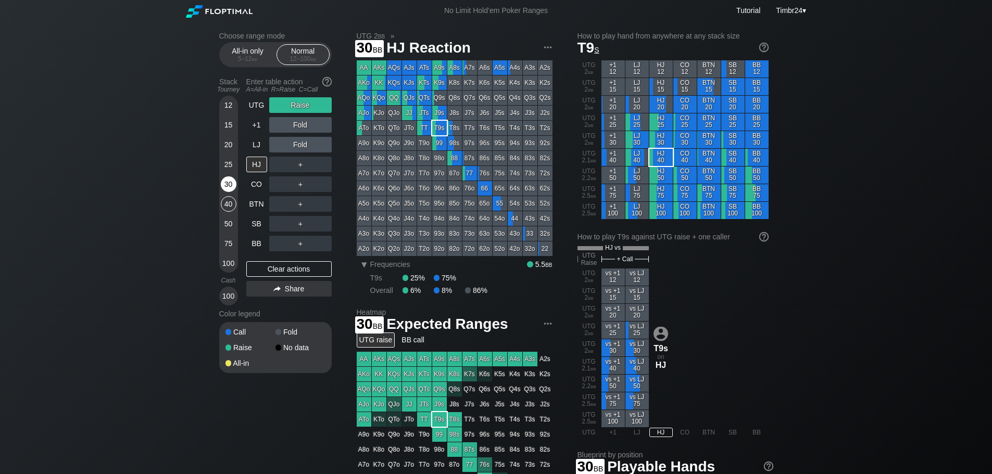
click at [233, 183] on div "30" at bounding box center [229, 184] width 16 height 16
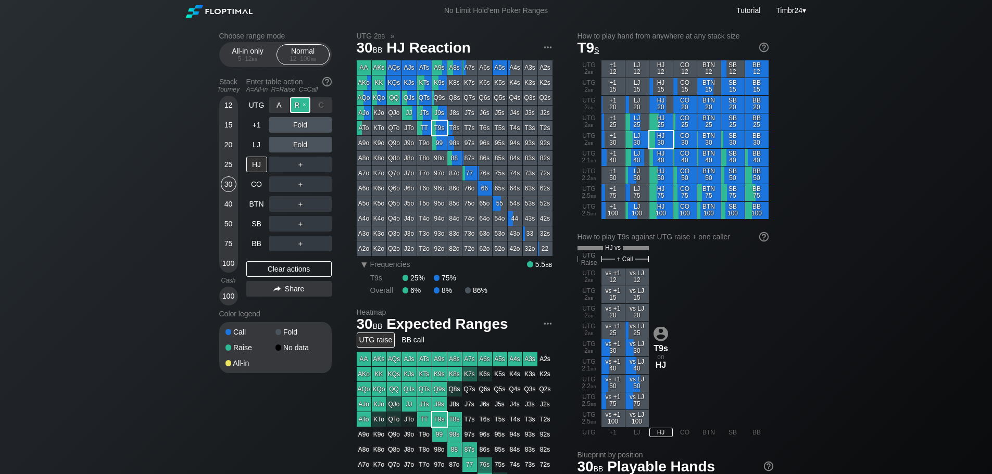
click at [299, 103] on div "R ✕" at bounding box center [300, 105] width 20 height 16
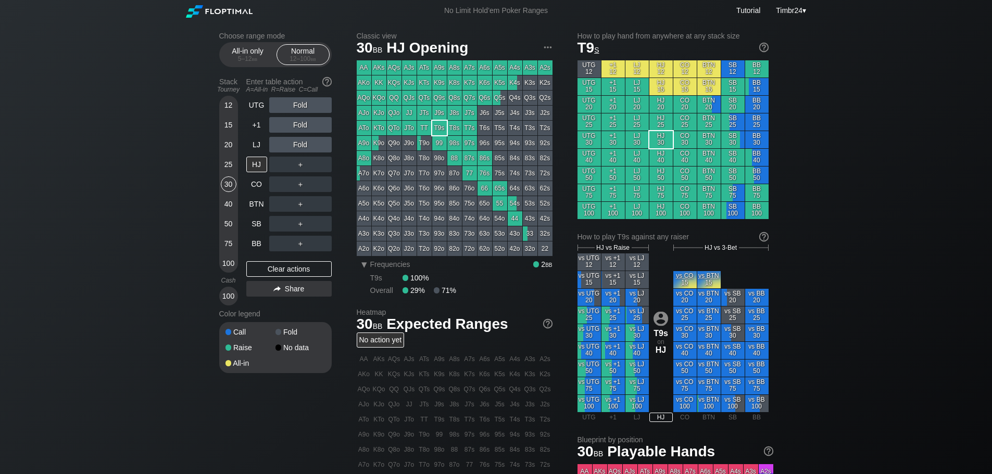
click at [224, 169] on div "25" at bounding box center [229, 165] width 16 height 16
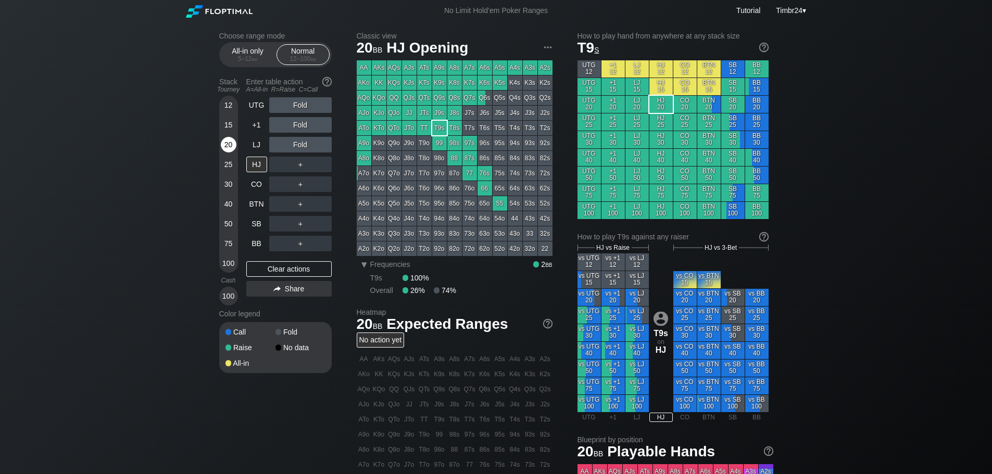
click at [227, 143] on div "20" at bounding box center [229, 145] width 16 height 16
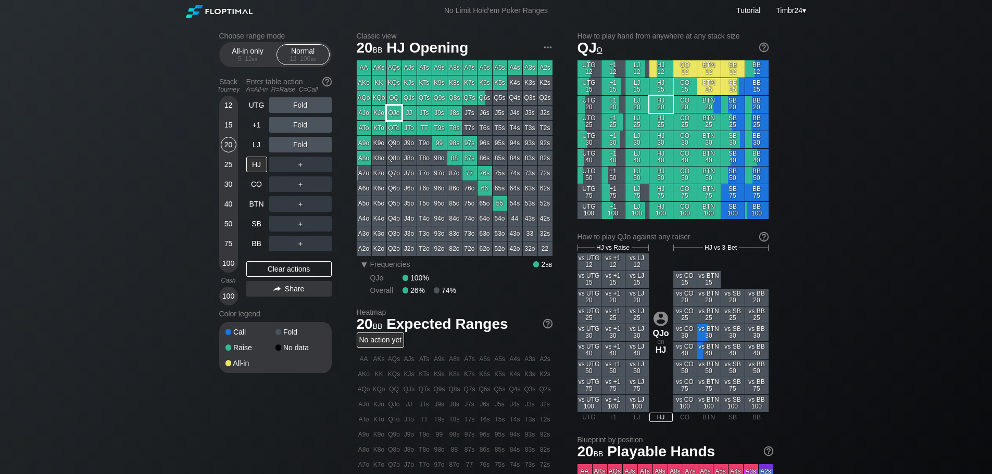
click at [395, 112] on div "QJo" at bounding box center [394, 113] width 15 height 15
click at [224, 128] on div "15" at bounding box center [229, 125] width 16 height 16
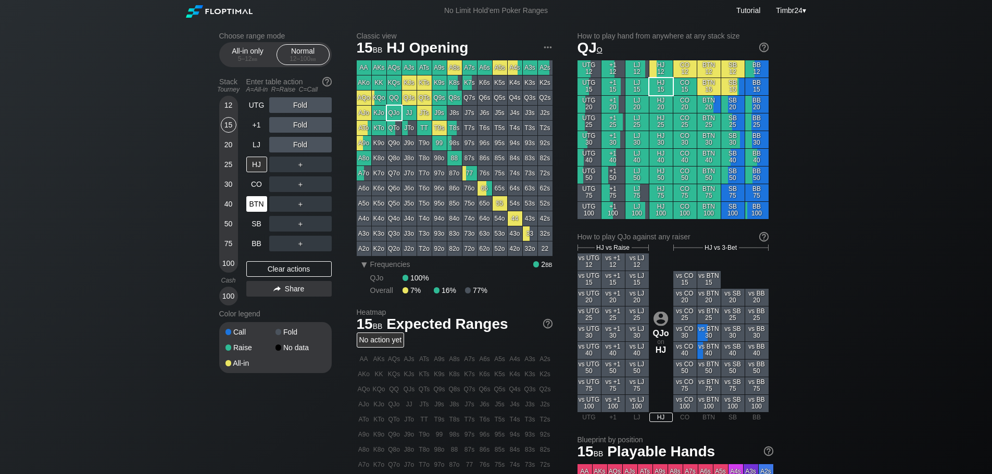
click at [255, 202] on div "BTN" at bounding box center [256, 204] width 21 height 16
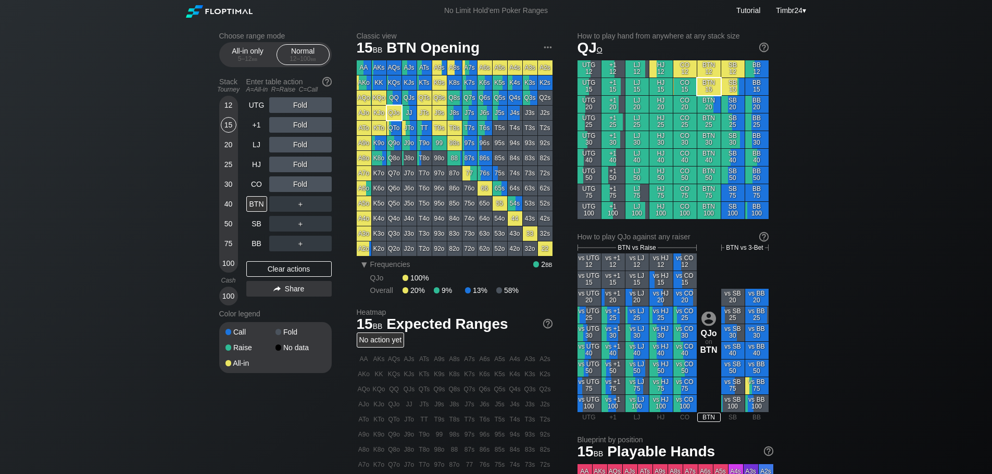
click at [214, 137] on div "Choose range mode All-in only 5 – 12 bb Normal 12 – 100 bb Stack Tourney Enter …" at bounding box center [496, 353] width 570 height 665
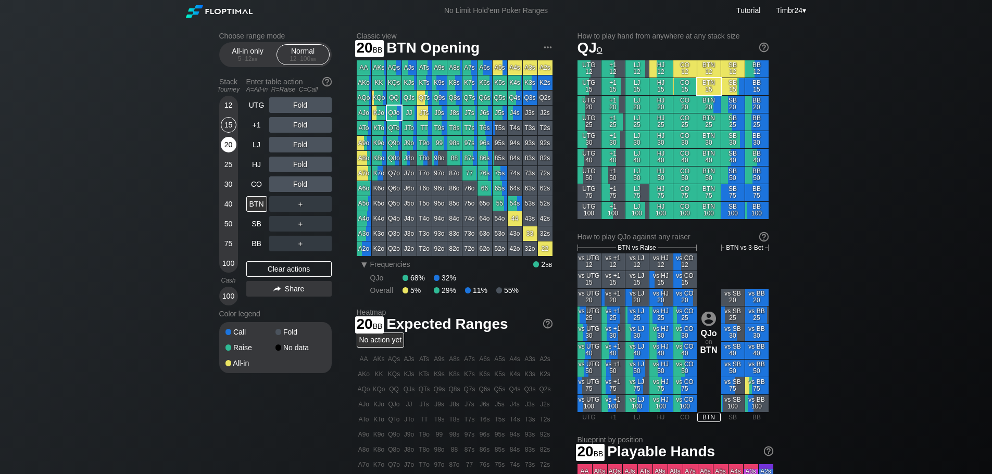
click at [221, 140] on div "20" at bounding box center [229, 147] width 16 height 20
drag, startPoint x: 263, startPoint y: 101, endPoint x: 280, endPoint y: 108, distance: 18.5
click at [263, 101] on div "UTG" at bounding box center [256, 105] width 21 height 16
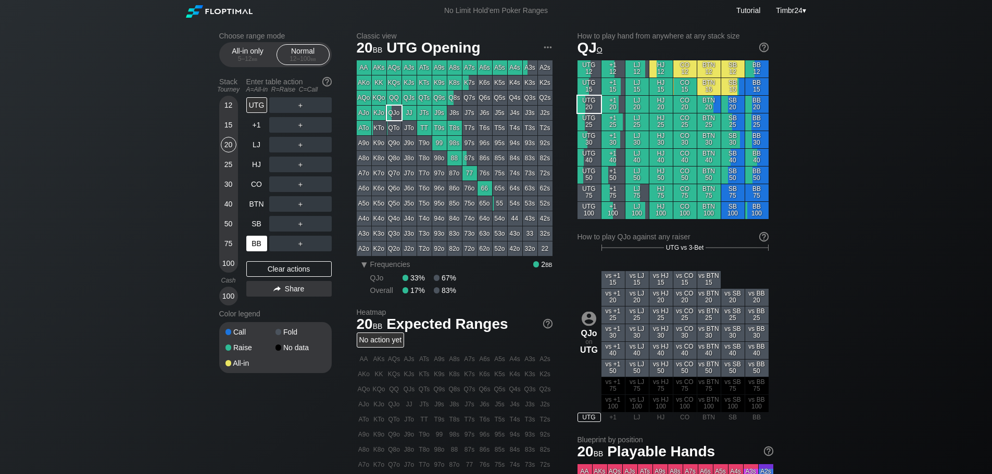
click at [258, 245] on div "BB" at bounding box center [256, 244] width 21 height 16
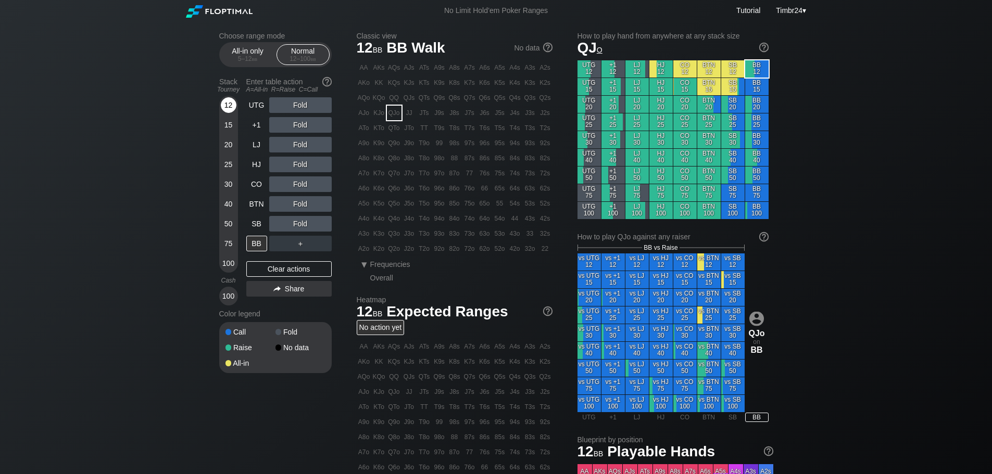
click at [227, 106] on div "12" at bounding box center [229, 105] width 16 height 16
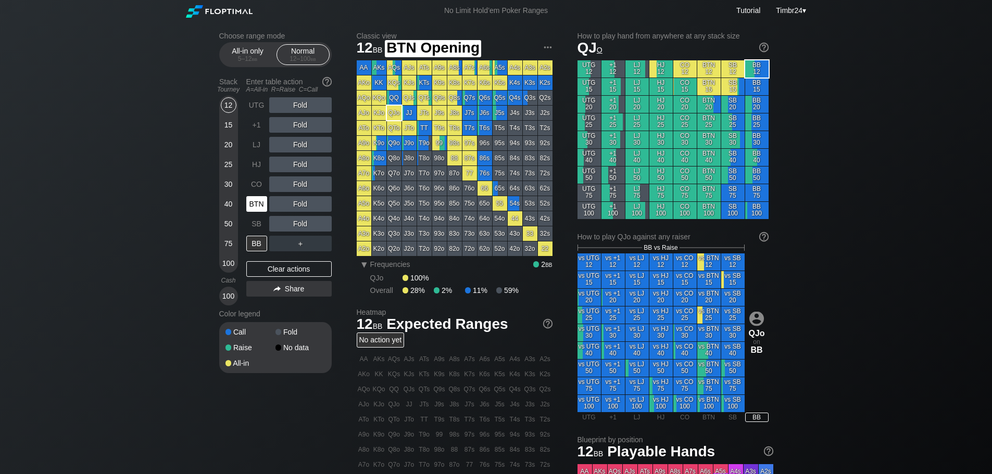
click at [253, 206] on div "BTN" at bounding box center [256, 204] width 21 height 16
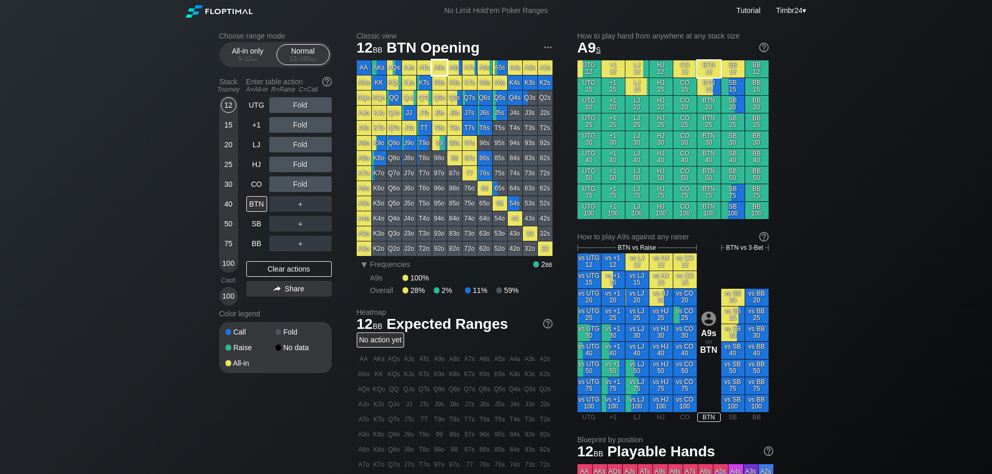
click at [436, 68] on div "A9s" at bounding box center [439, 67] width 15 height 15
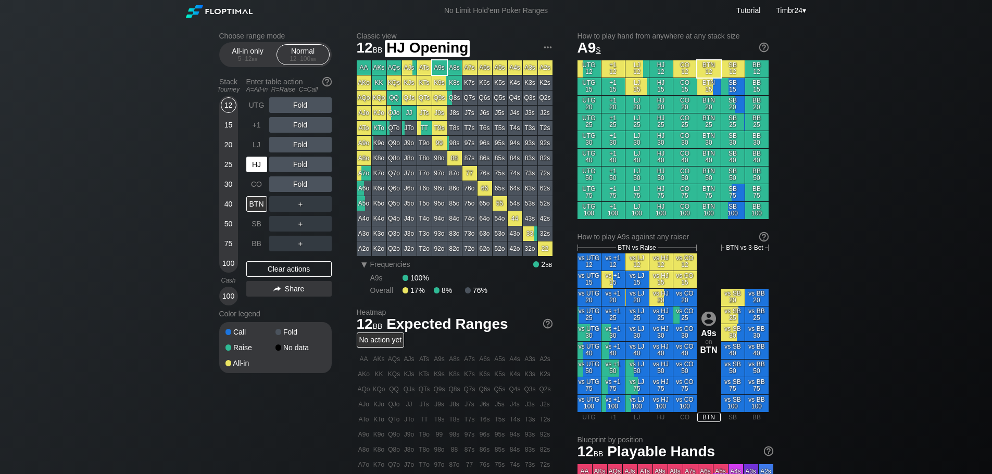
click at [255, 172] on div "HJ" at bounding box center [256, 165] width 21 height 16
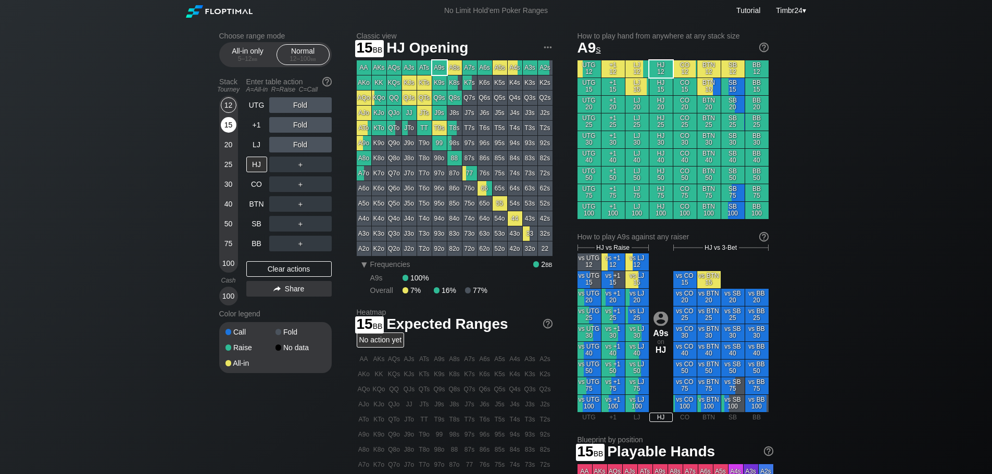
click at [227, 122] on div "15" at bounding box center [229, 125] width 16 height 16
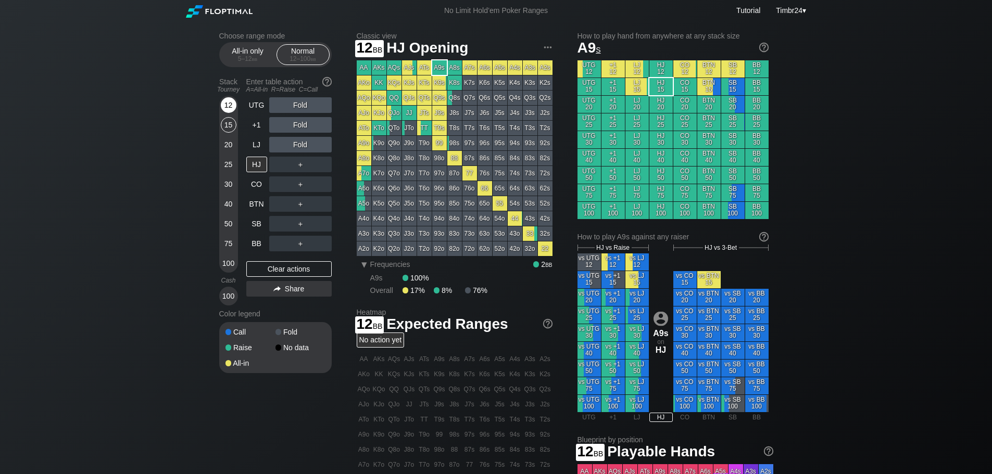
click at [231, 106] on div "12" at bounding box center [229, 105] width 16 height 16
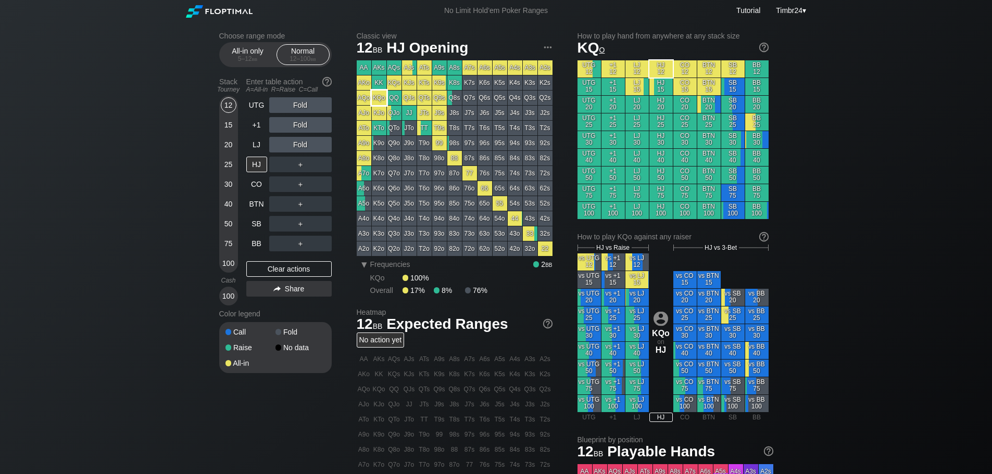
click at [375, 96] on div "KQo" at bounding box center [379, 98] width 15 height 15
click at [253, 221] on div "SB" at bounding box center [256, 224] width 21 height 16
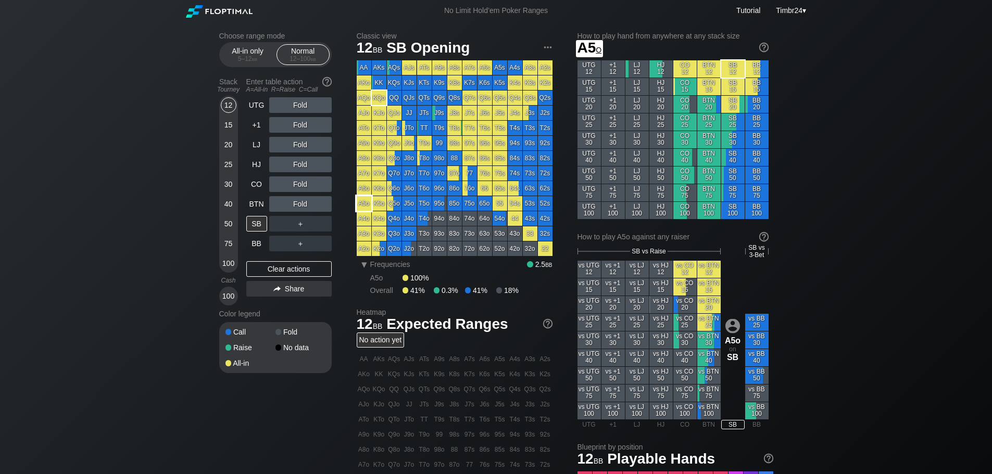
click at [364, 202] on div "A5o" at bounding box center [364, 203] width 15 height 15
click at [301, 104] on div "R ✕" at bounding box center [300, 105] width 20 height 16
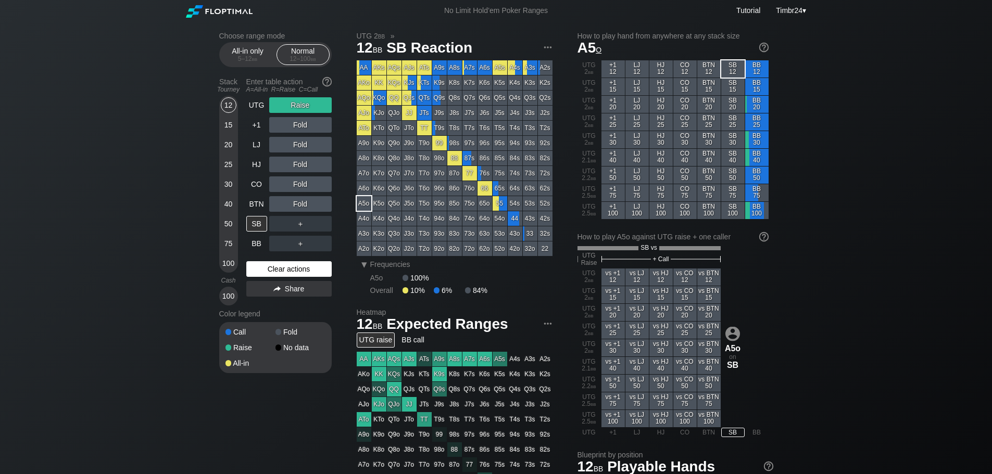
drag, startPoint x: 227, startPoint y: 225, endPoint x: 313, endPoint y: 266, distance: 95.7
click at [227, 225] on div "50" at bounding box center [229, 224] width 16 height 16
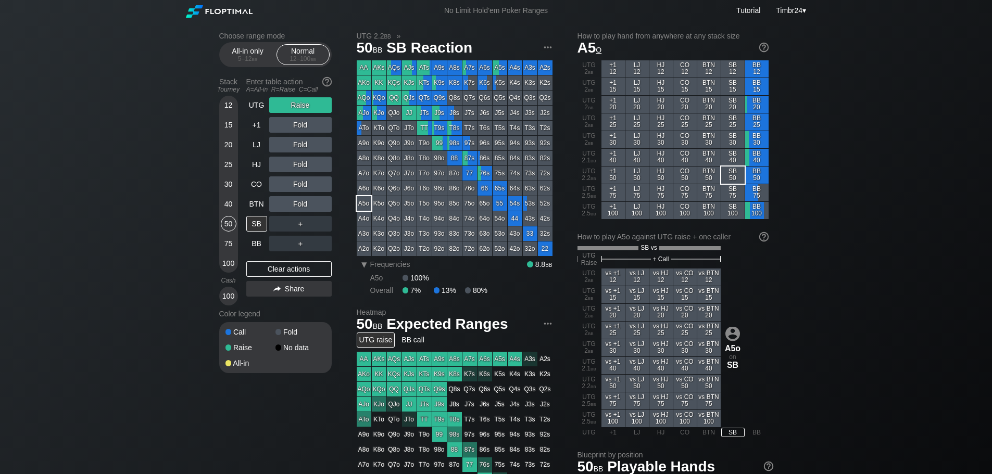
click at [223, 147] on div "20" at bounding box center [229, 145] width 16 height 16
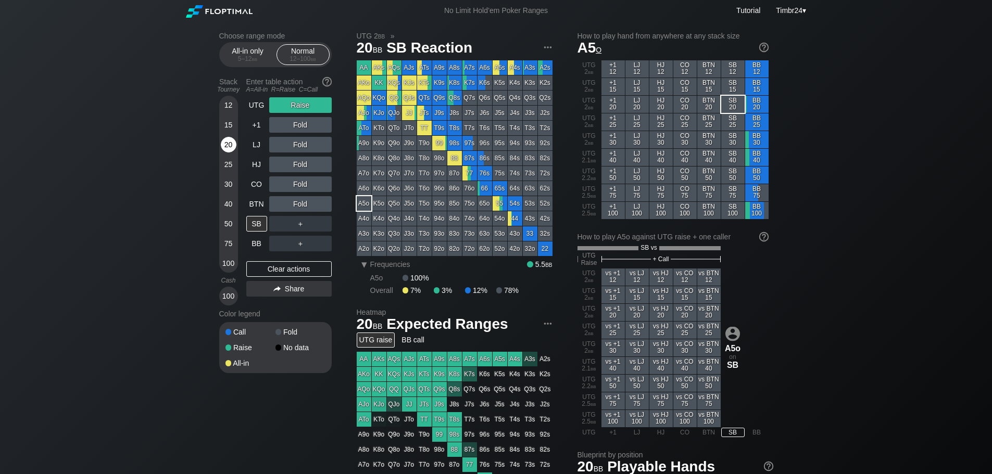
click at [228, 145] on div "20" at bounding box center [229, 145] width 16 height 16
click at [257, 241] on div "BB" at bounding box center [256, 244] width 21 height 16
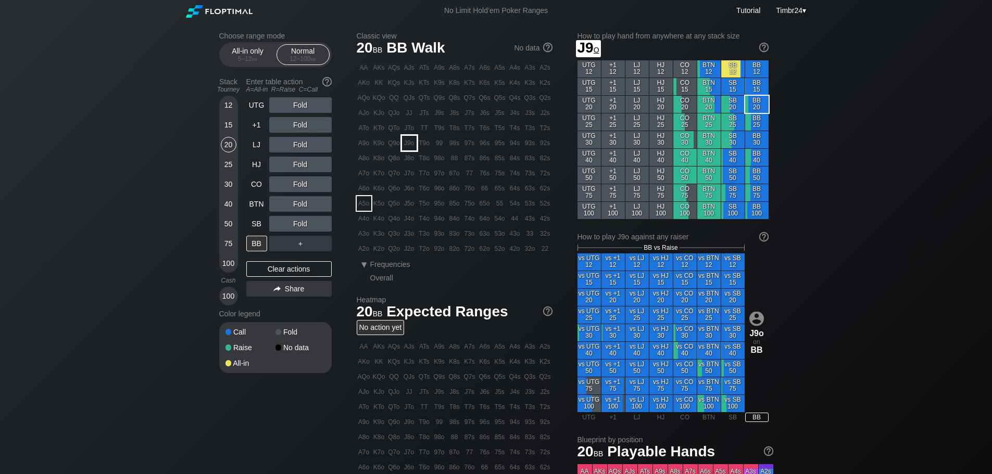
click at [409, 144] on div "J9o" at bounding box center [409, 143] width 15 height 15
click at [303, 108] on div "R ✕" at bounding box center [300, 105] width 20 height 16
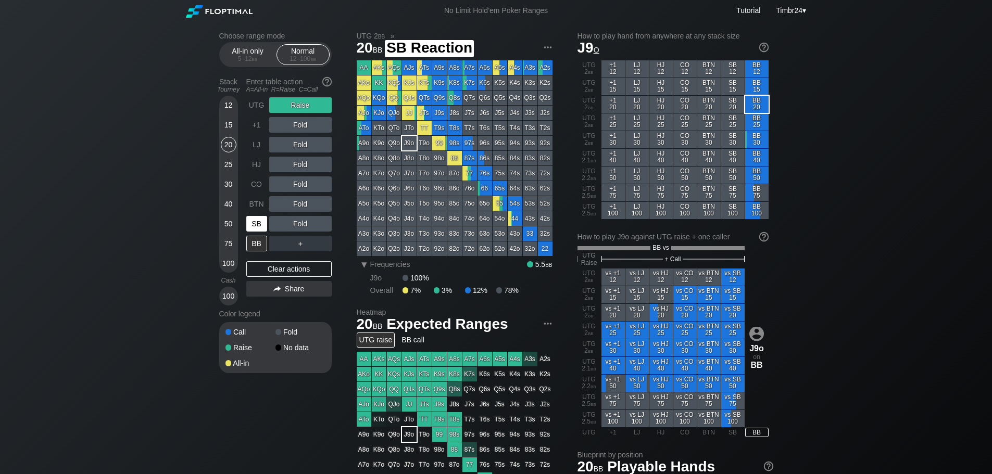
click at [260, 221] on div "SB" at bounding box center [256, 224] width 21 height 16
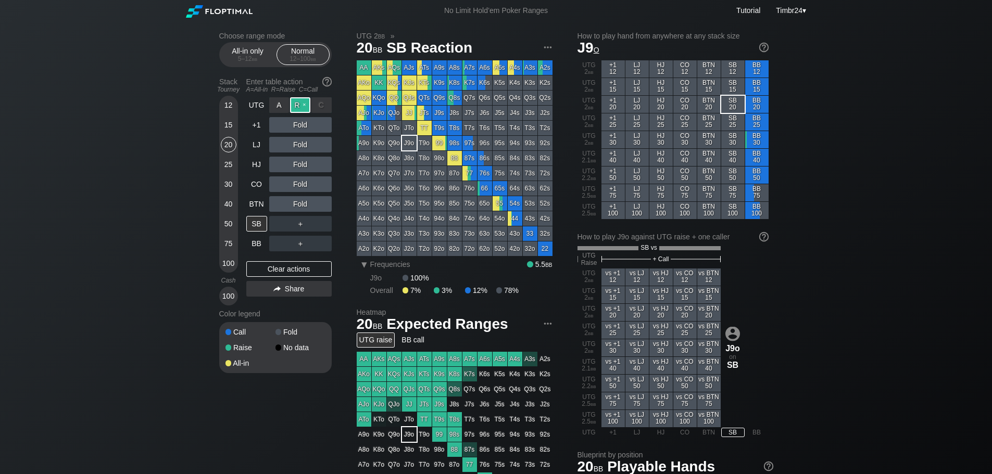
click at [300, 106] on div "R ✕" at bounding box center [300, 105] width 20 height 16
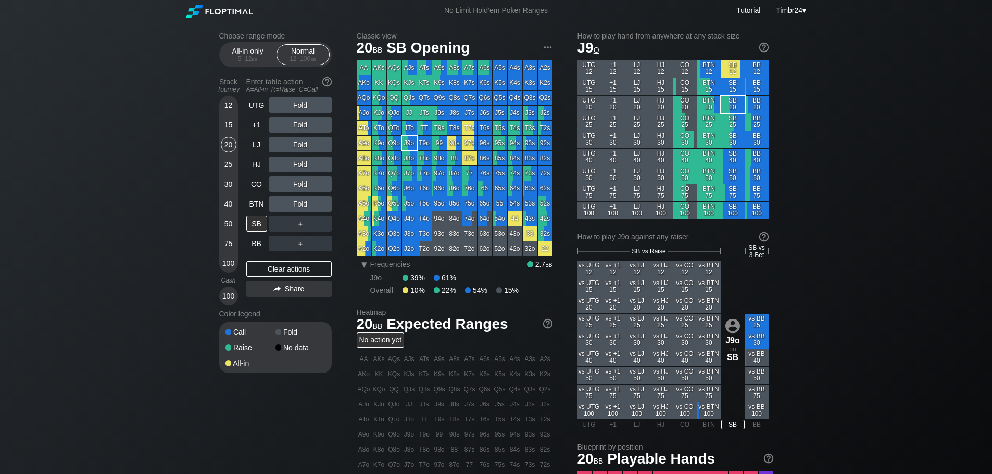
click at [230, 104] on div "12" at bounding box center [229, 105] width 16 height 16
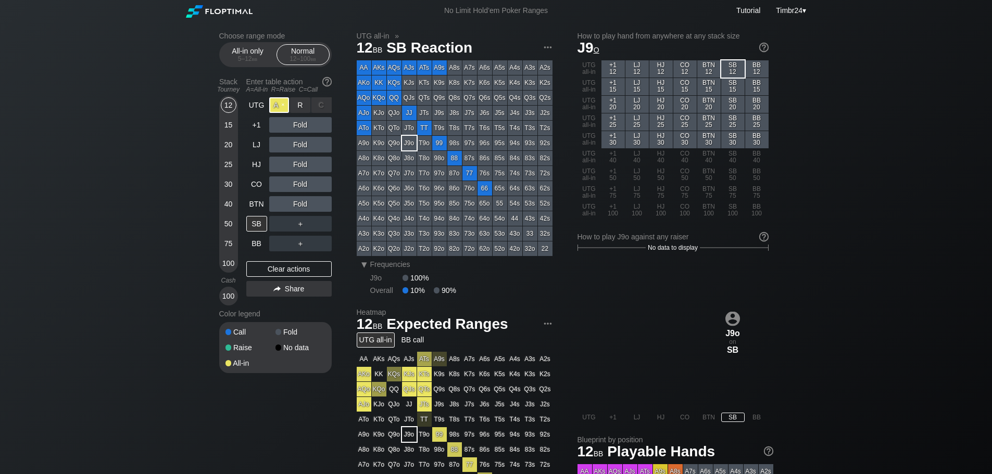
click at [285, 106] on div "A ✕" at bounding box center [279, 105] width 20 height 16
click at [263, 101] on div "UTG" at bounding box center [256, 105] width 21 height 16
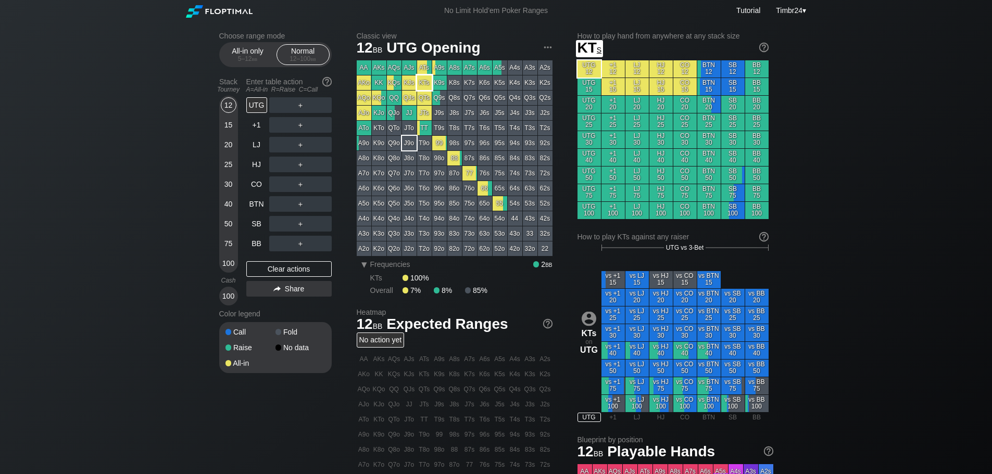
click at [424, 82] on div "KTs" at bounding box center [424, 82] width 15 height 15
click at [254, 226] on div "SB" at bounding box center [256, 224] width 21 height 16
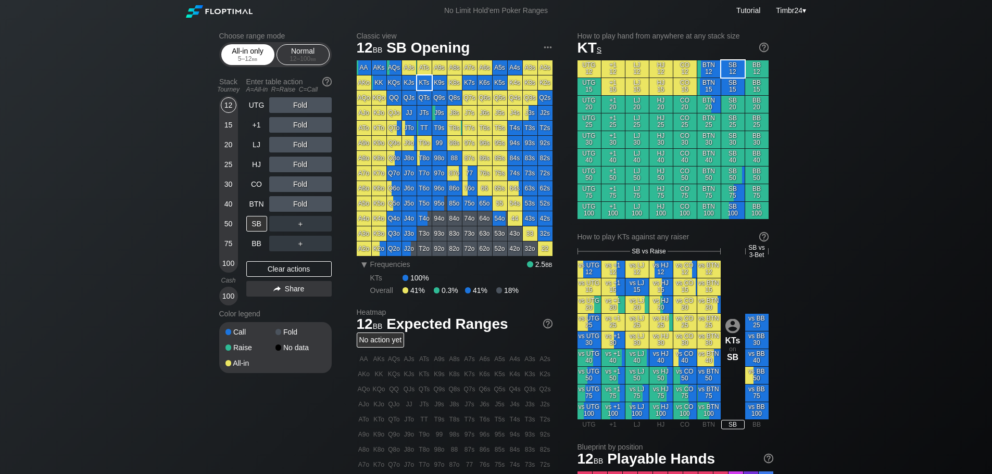
click at [237, 60] on div "5 – 12 bb" at bounding box center [248, 58] width 44 height 7
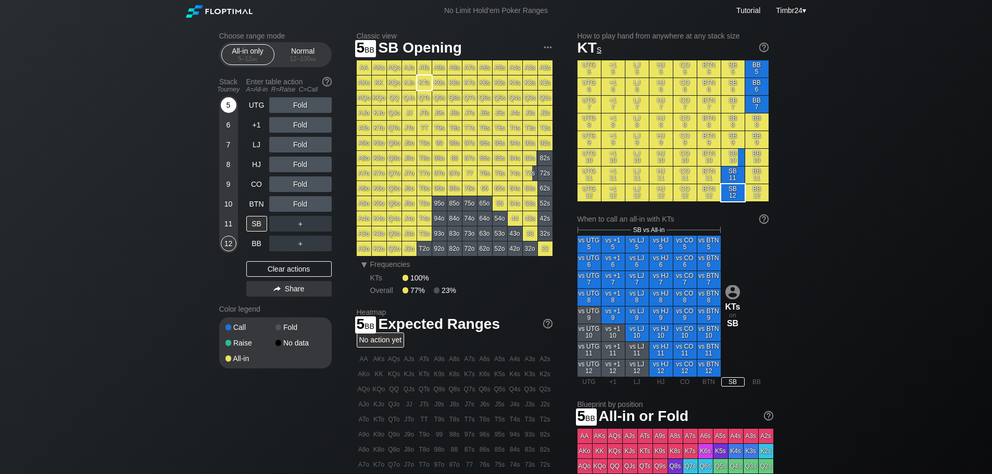
click at [225, 112] on div "5" at bounding box center [229, 105] width 16 height 16
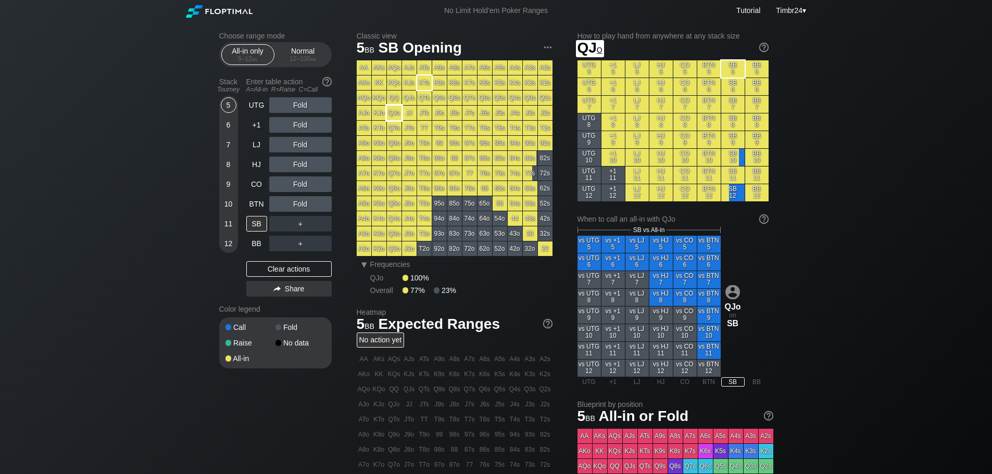
click at [387, 115] on div "QJo" at bounding box center [394, 113] width 15 height 15
